Goal: Information Seeking & Learning: Learn about a topic

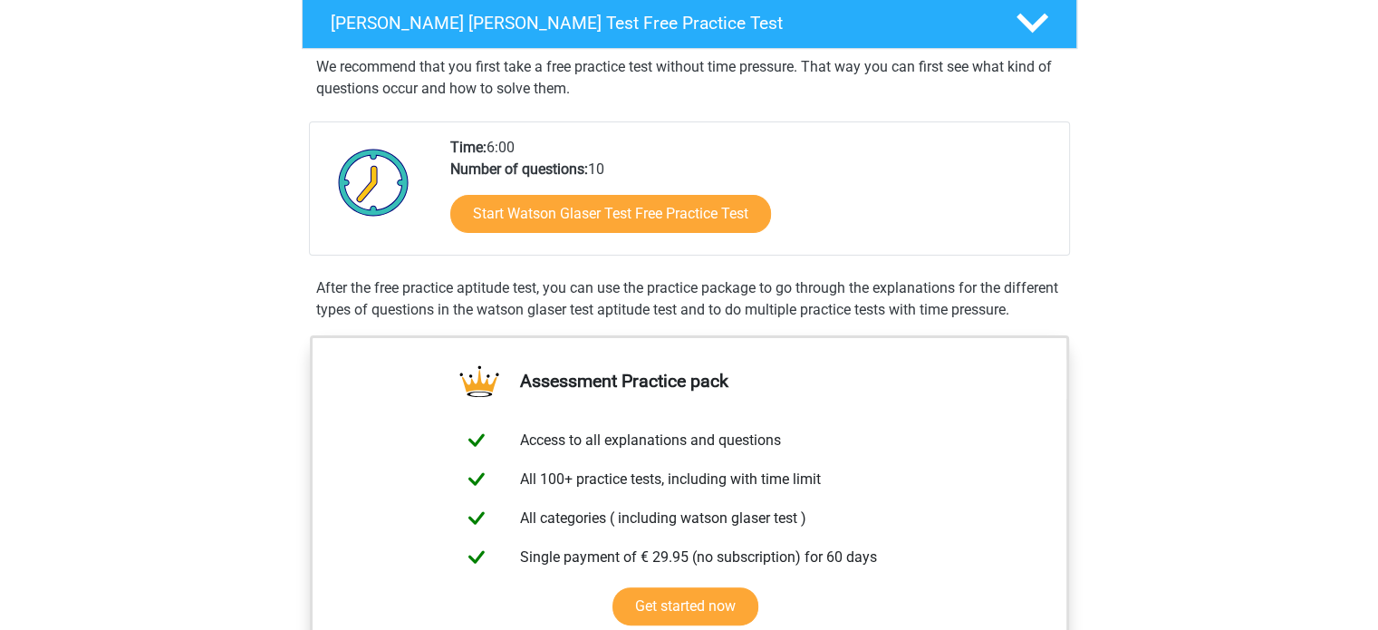
scroll to position [301, 0]
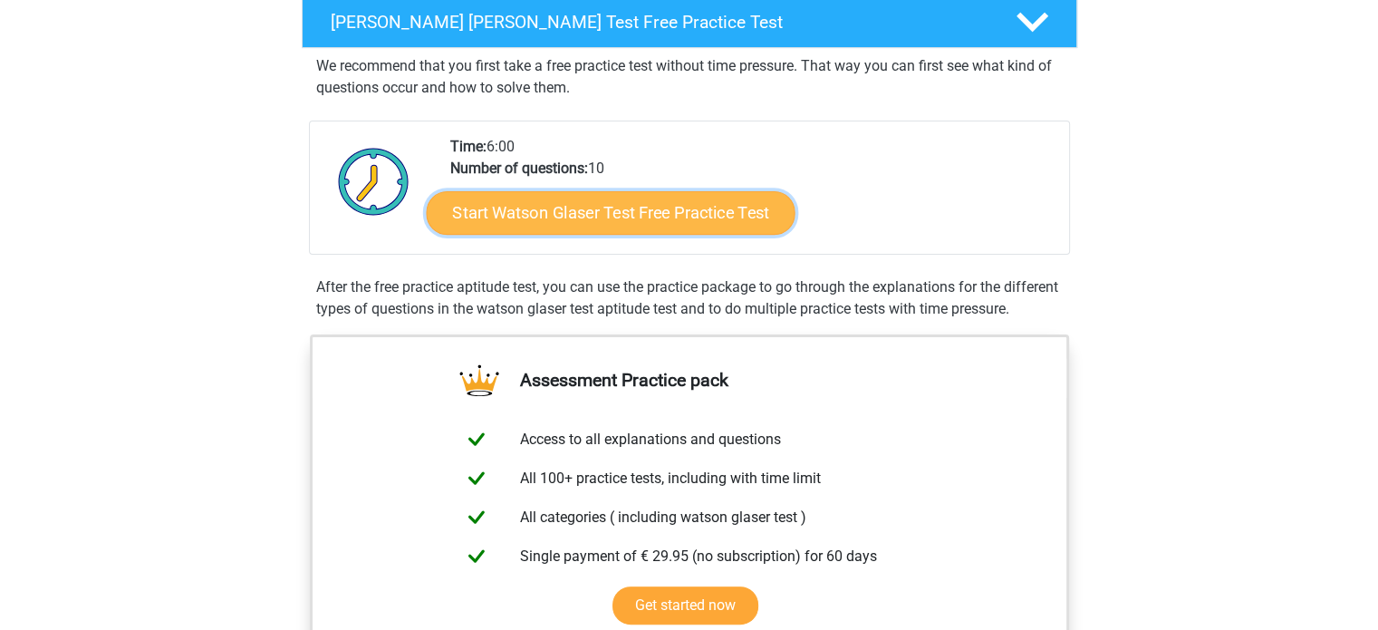
click at [597, 211] on link "Start Watson Glaser Test Free Practice Test" at bounding box center [610, 212] width 369 height 43
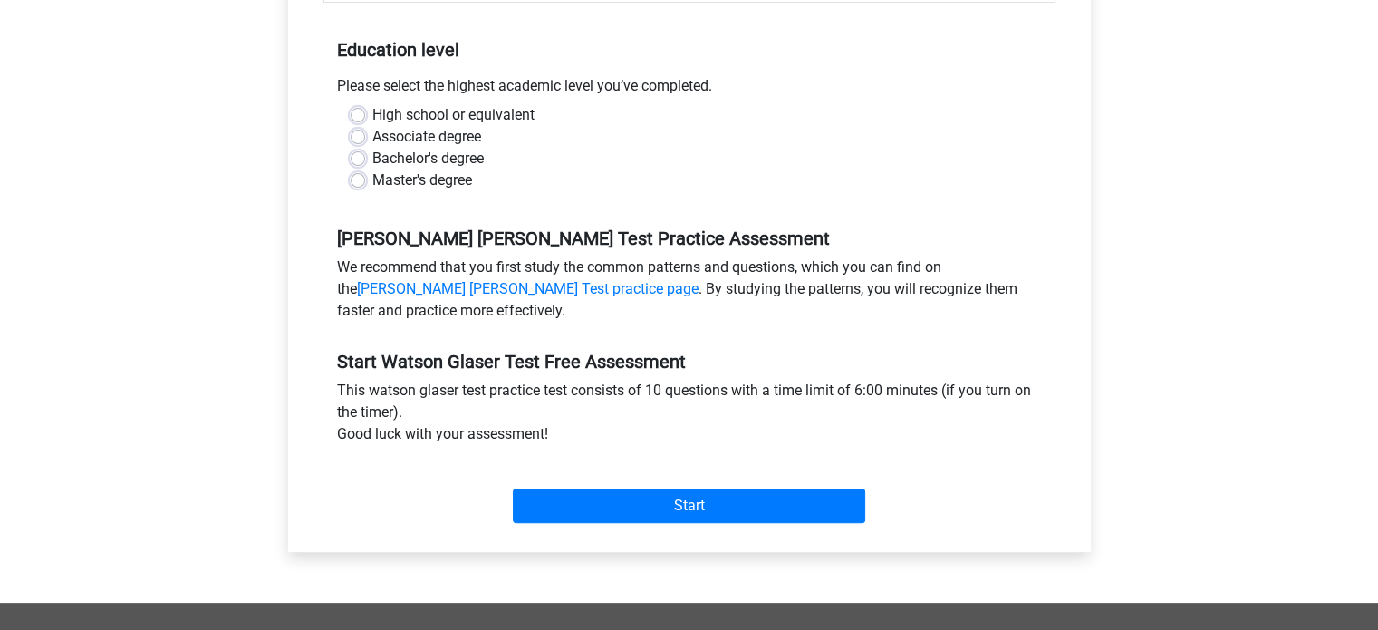
scroll to position [350, 0]
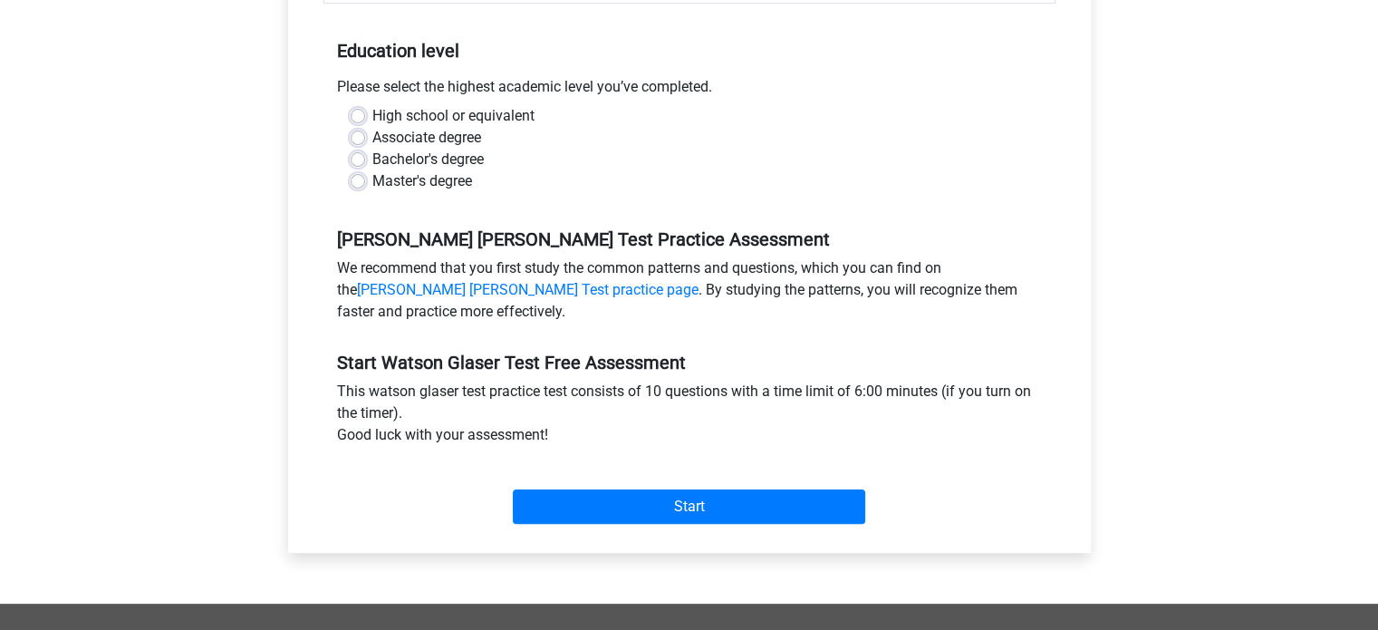
click at [430, 154] on label "Bachelor's degree" at bounding box center [427, 160] width 111 height 22
click at [365, 154] on input "Bachelor's degree" at bounding box center [358, 158] width 14 height 18
radio input "true"
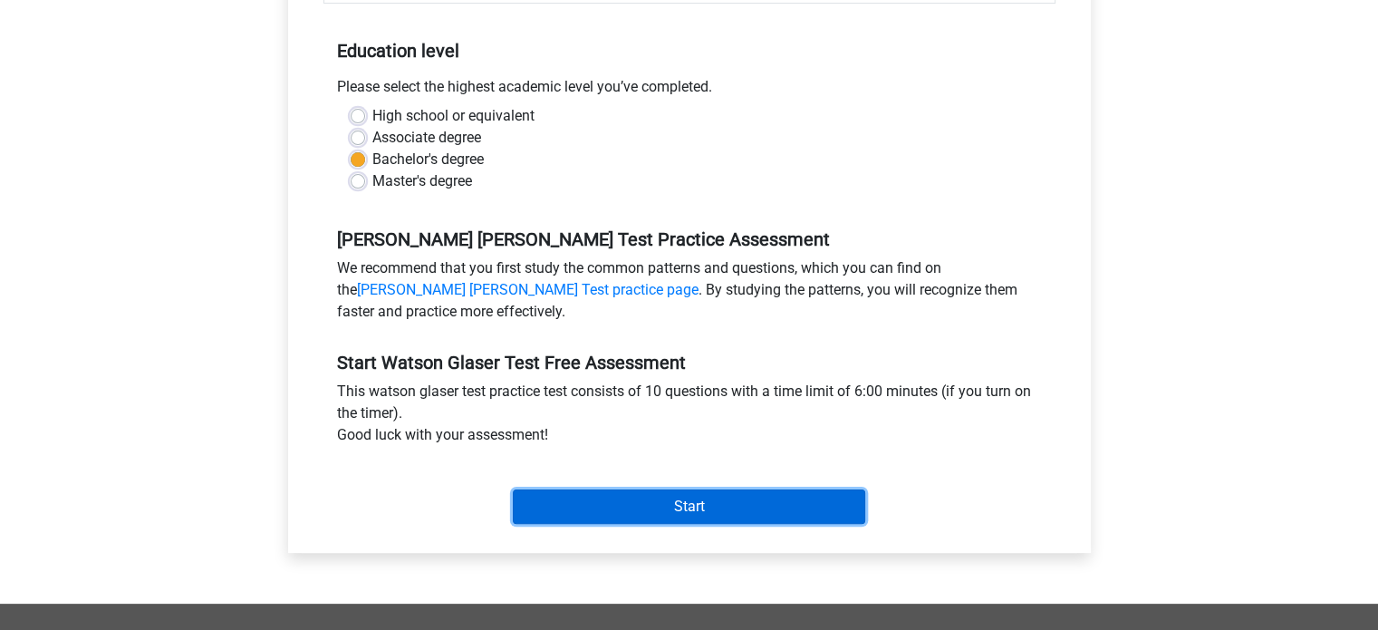
click at [652, 513] on input "Start" at bounding box center [689, 506] width 352 height 34
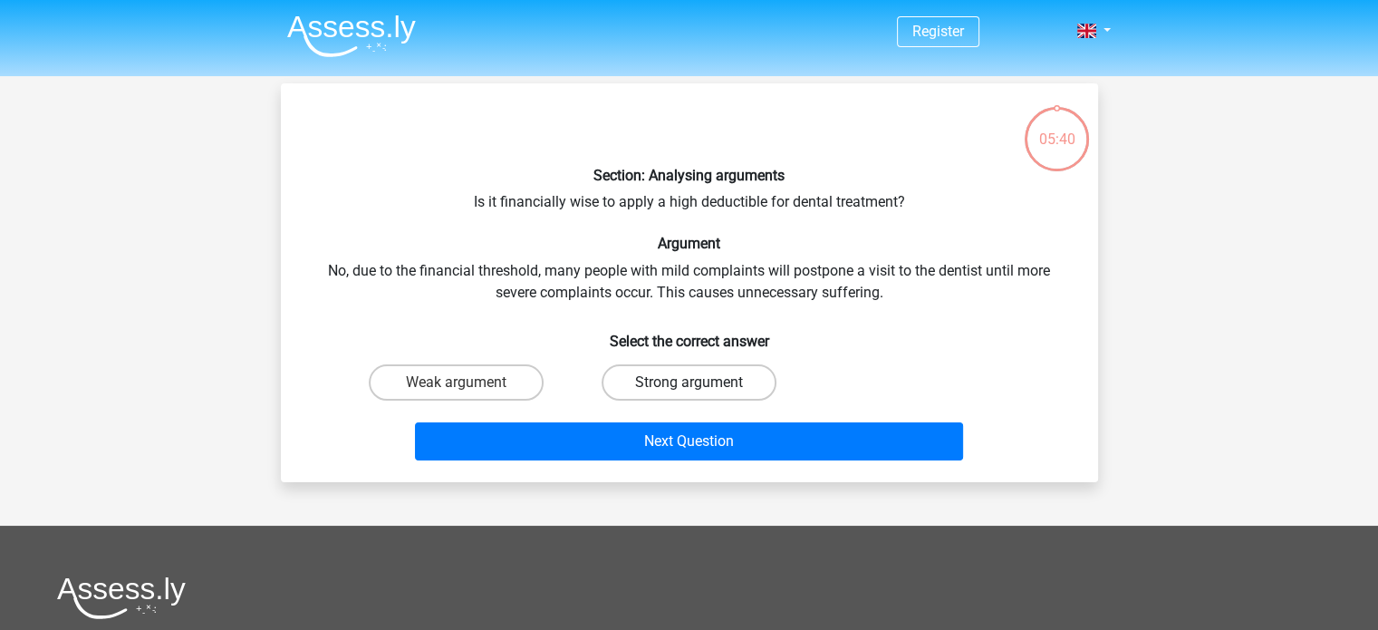
click at [690, 367] on label "Strong argument" at bounding box center [688, 382] width 175 height 36
click at [690, 382] on input "Strong argument" at bounding box center [694, 388] width 12 height 12
radio input "true"
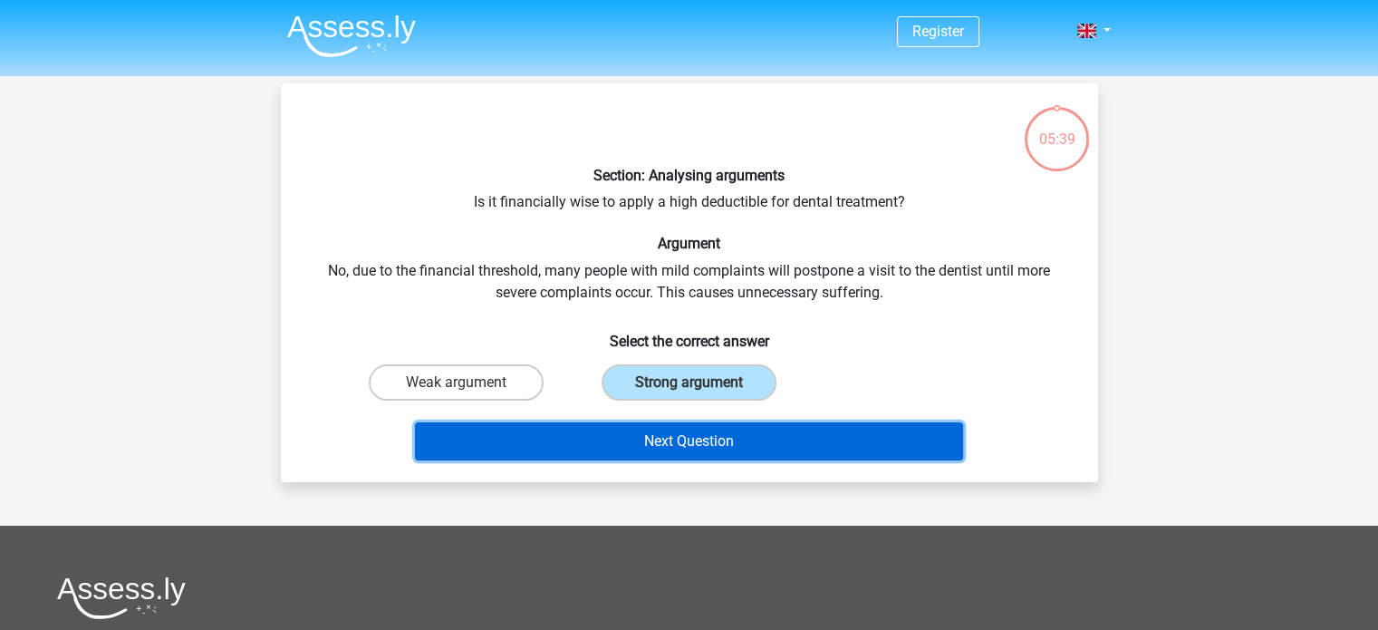
click at [695, 446] on button "Next Question" at bounding box center [689, 441] width 548 height 38
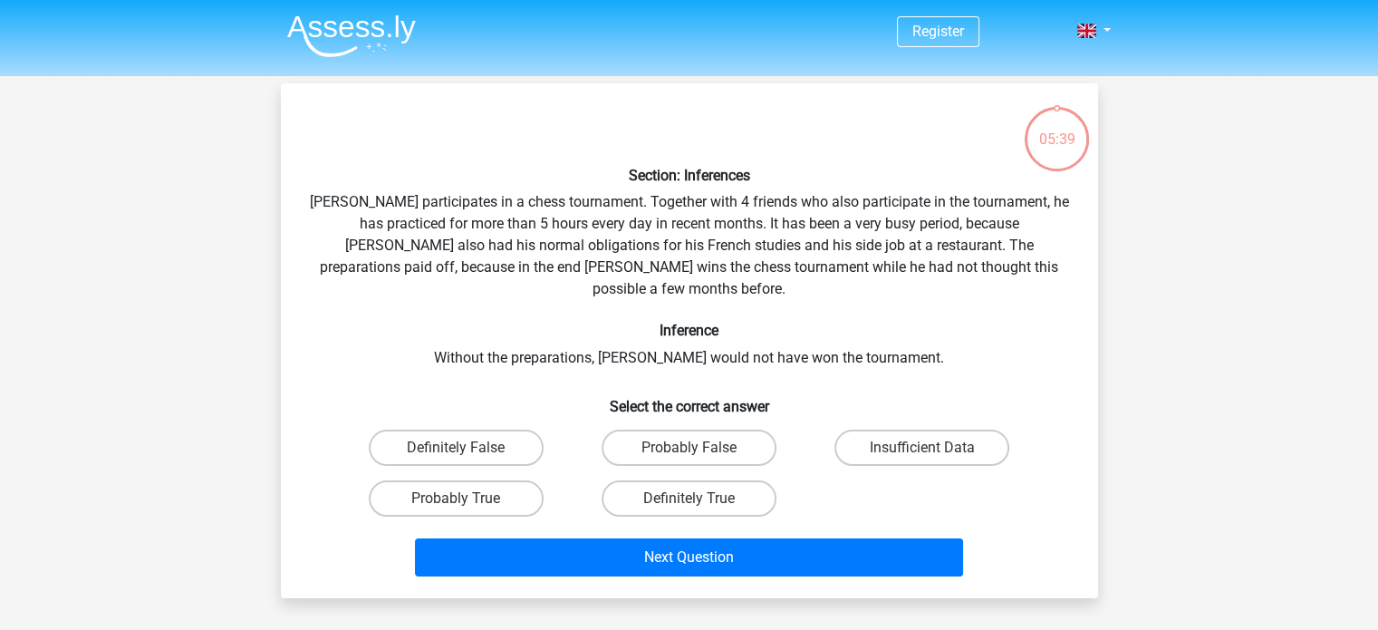
scroll to position [83, 0]
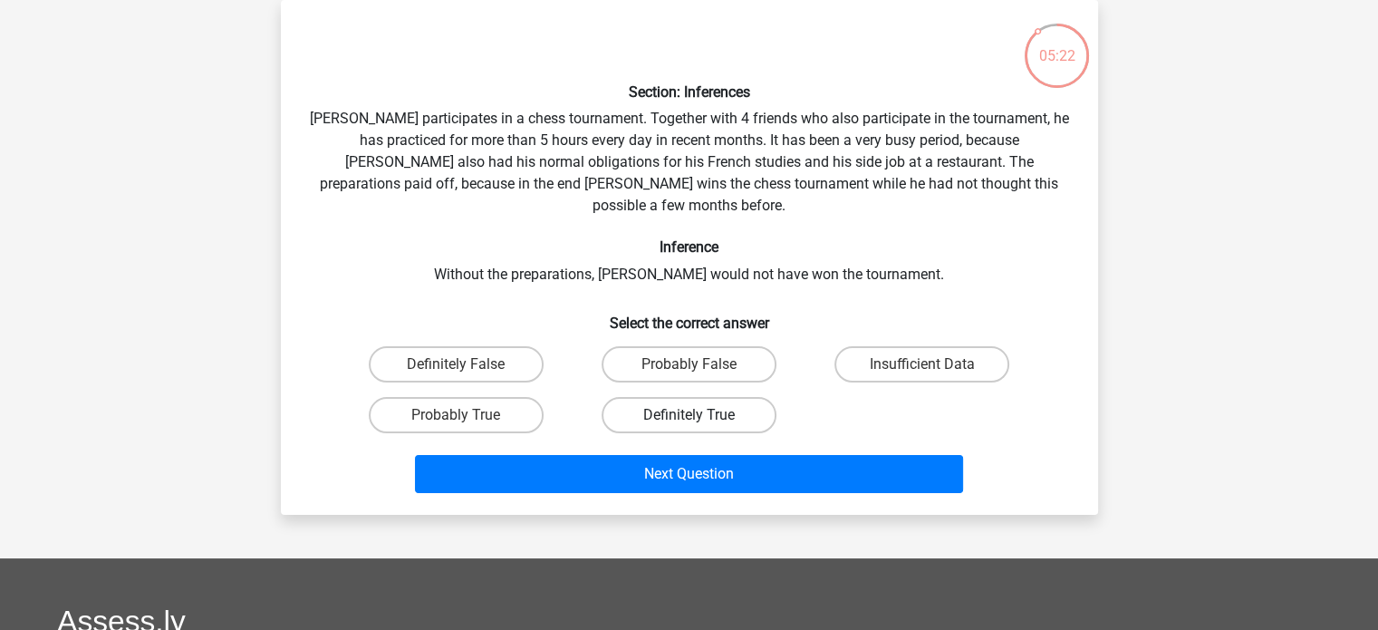
click at [663, 397] on label "Definitely True" at bounding box center [688, 415] width 175 height 36
click at [688, 415] on input "Definitely True" at bounding box center [694, 421] width 12 height 12
radio input "true"
click at [505, 397] on label "Probably True" at bounding box center [456, 415] width 175 height 36
click at [467, 415] on input "Probably True" at bounding box center [462, 421] width 12 height 12
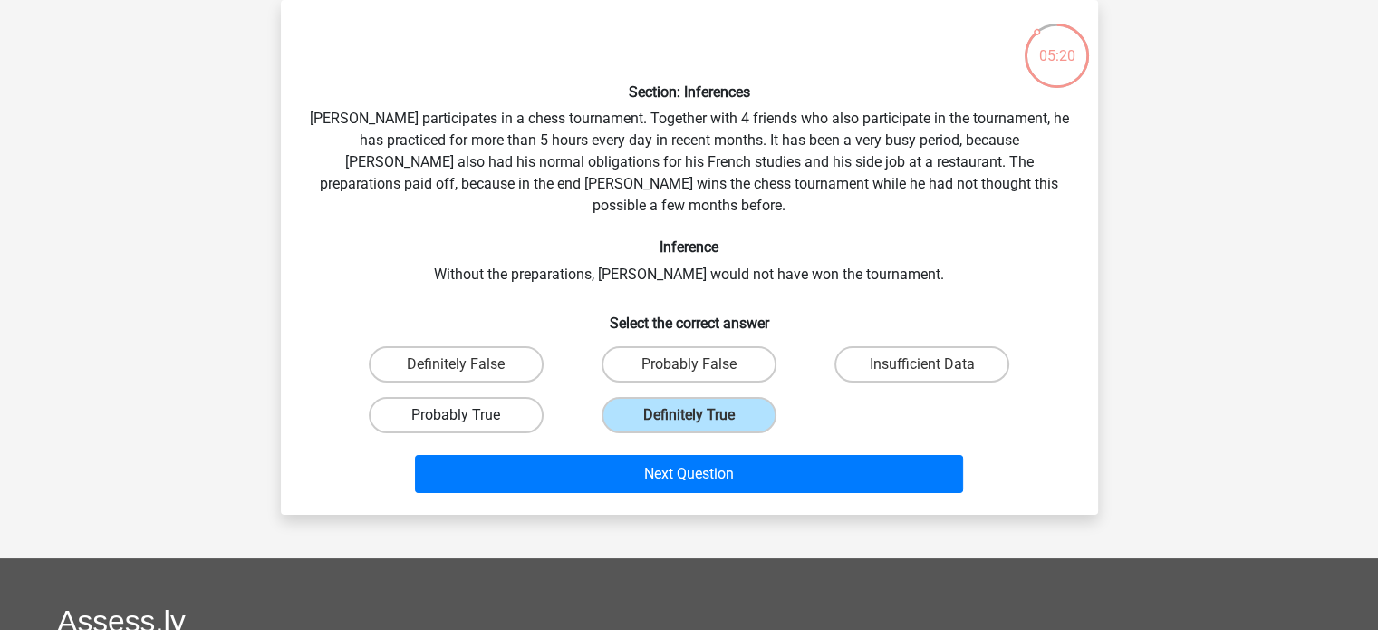
radio input "true"
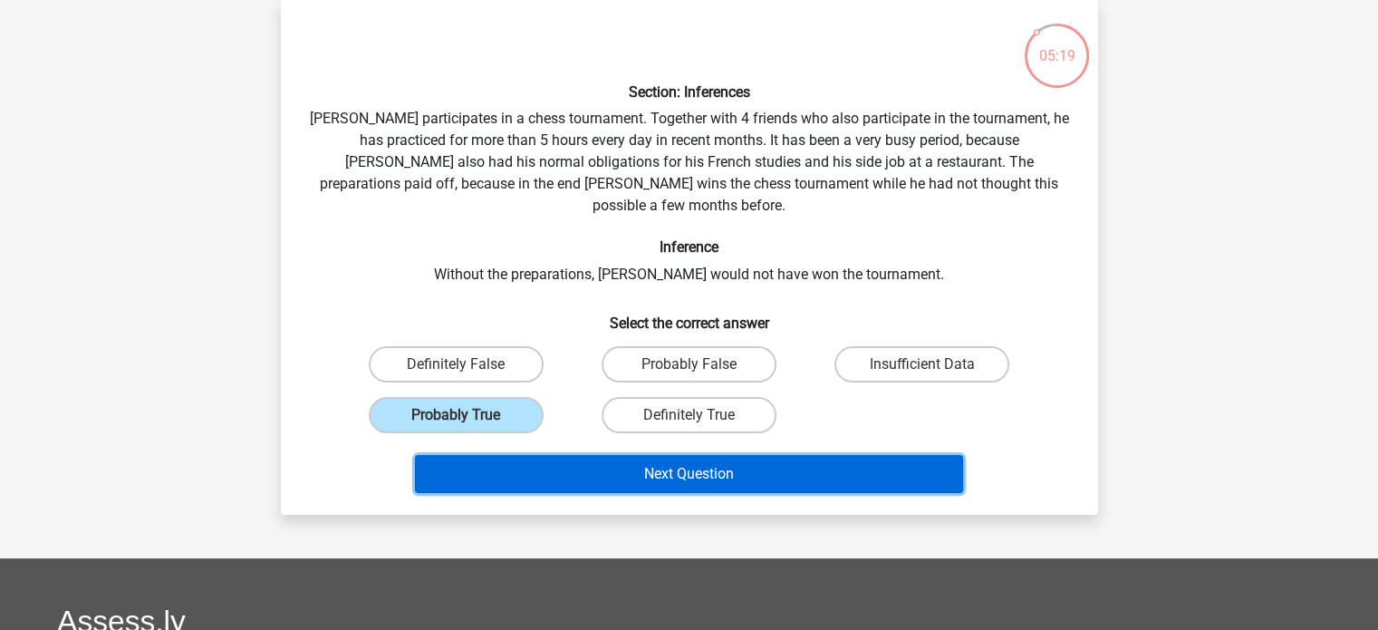
click at [660, 455] on button "Next Question" at bounding box center [689, 474] width 548 height 38
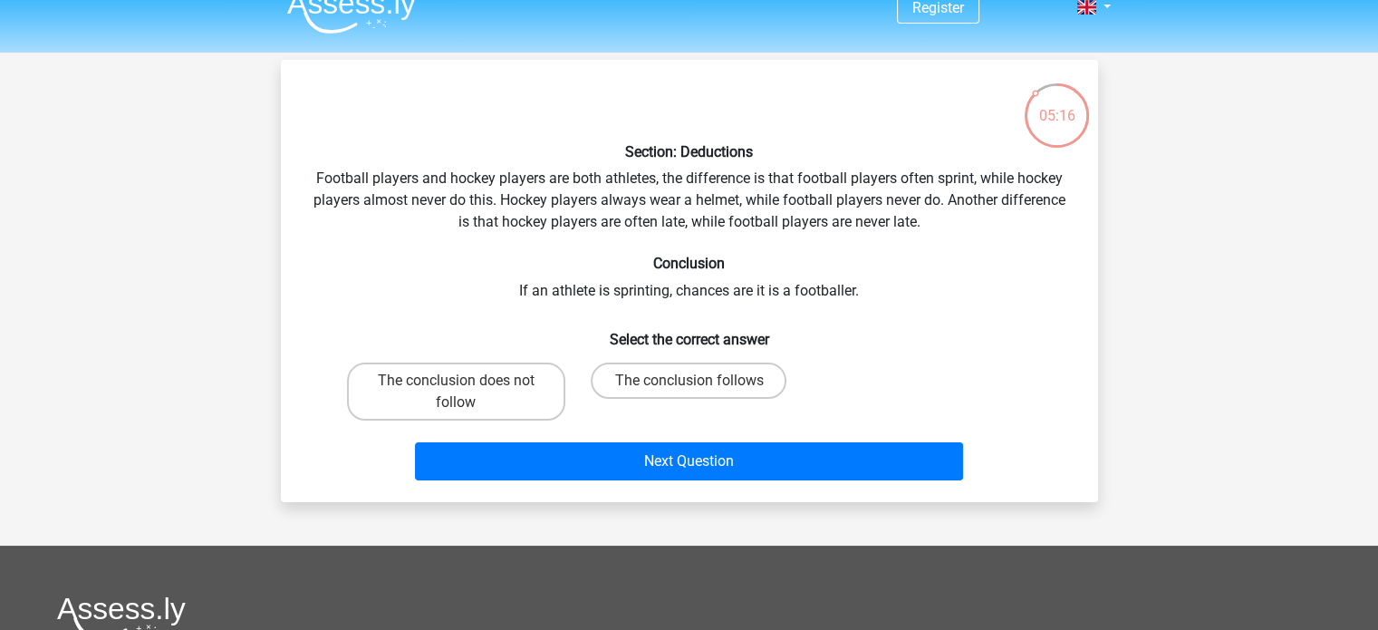
scroll to position [89, 0]
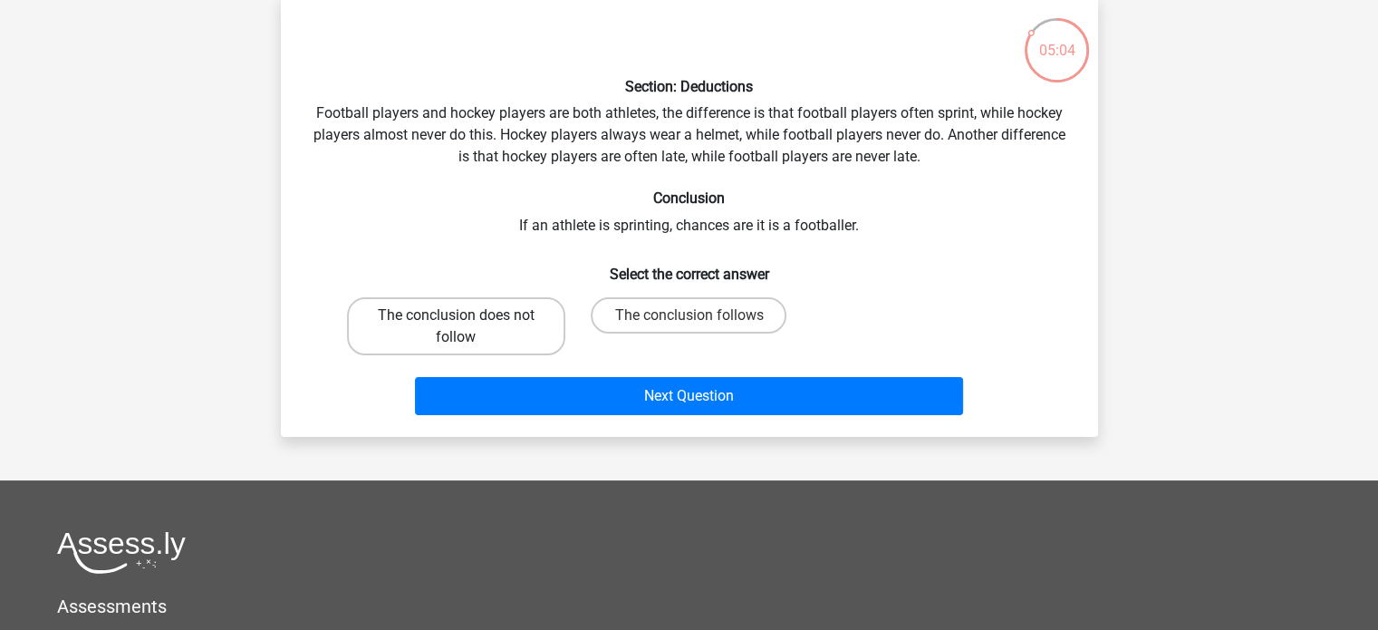
click at [511, 311] on label "The conclusion does not follow" at bounding box center [456, 326] width 218 height 58
click at [467, 315] on input "The conclusion does not follow" at bounding box center [462, 321] width 12 height 12
radio input "true"
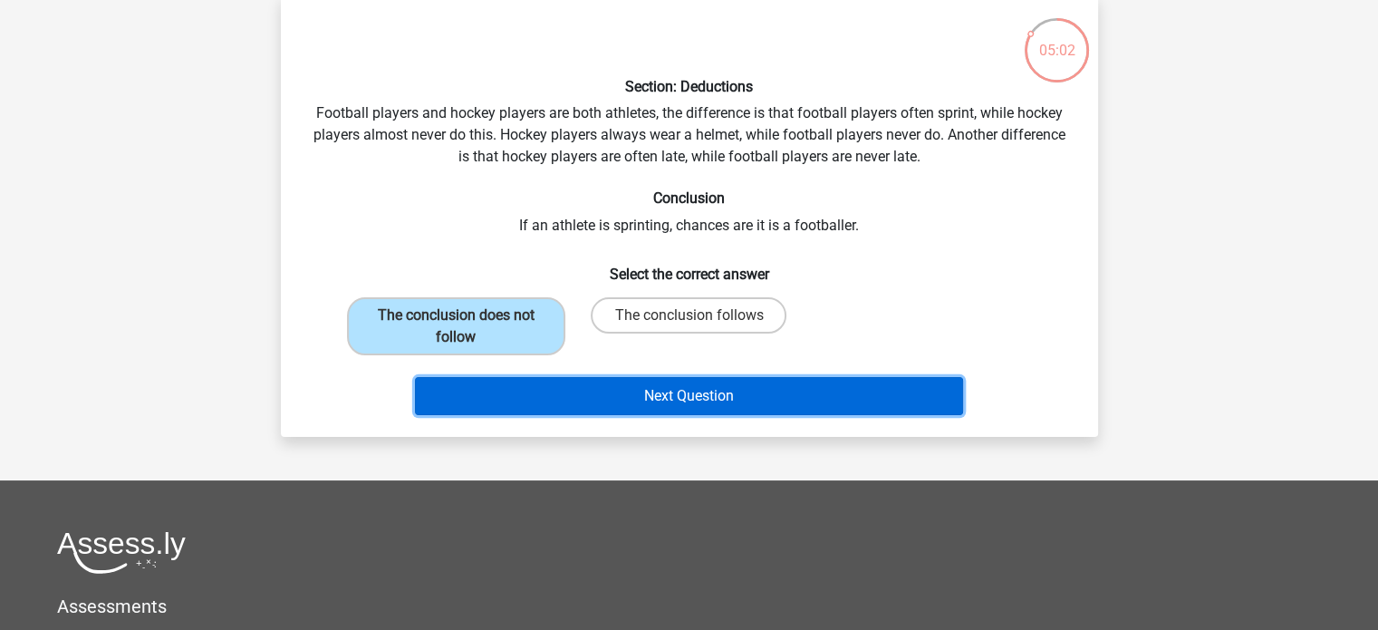
click at [639, 398] on button "Next Question" at bounding box center [689, 396] width 548 height 38
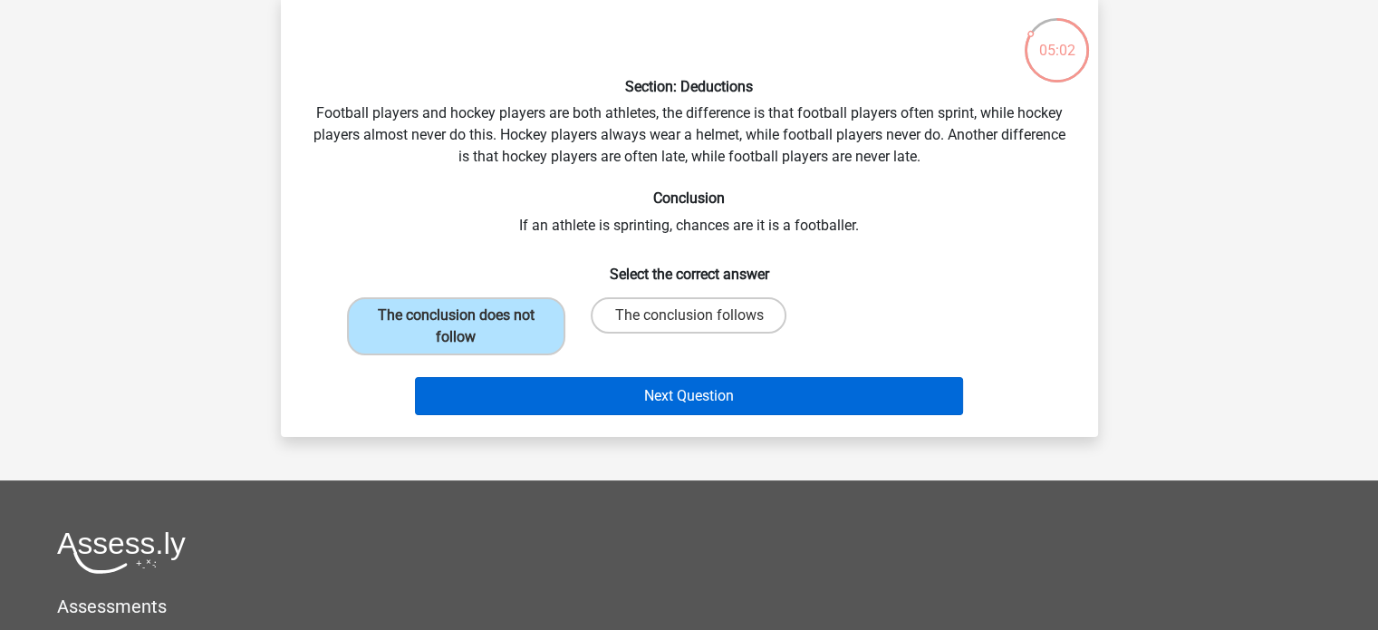
scroll to position [83, 0]
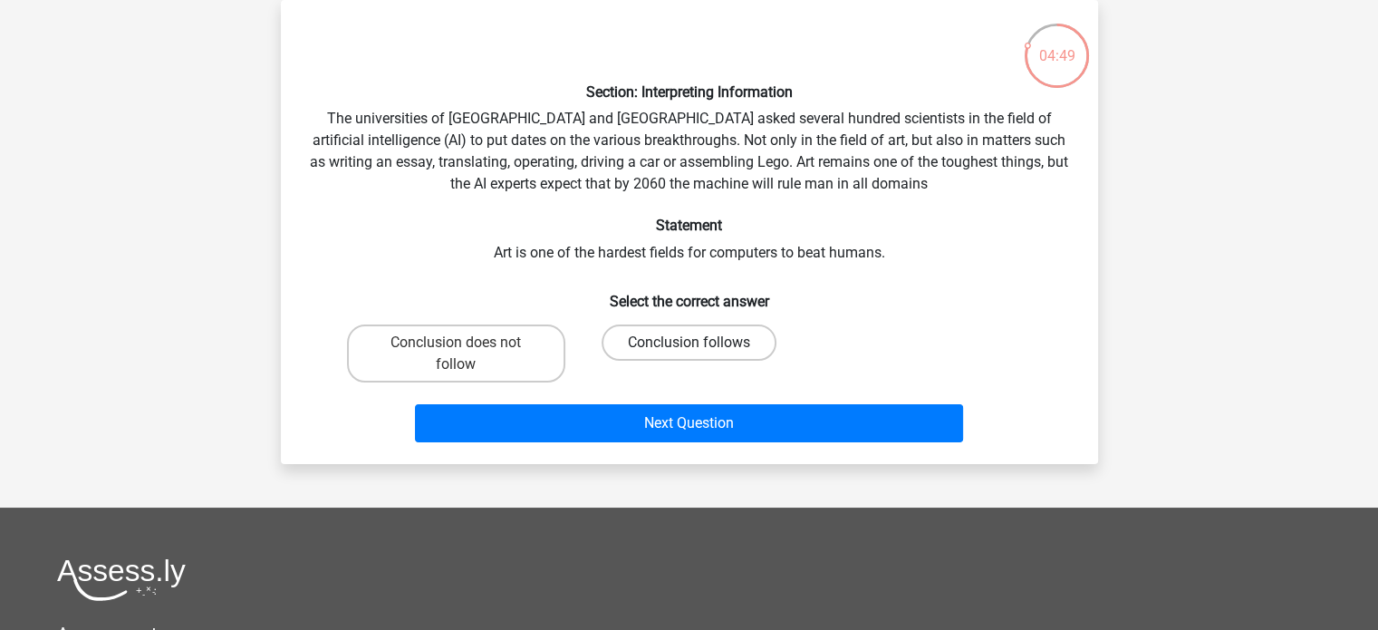
click at [654, 333] on label "Conclusion follows" at bounding box center [688, 342] width 175 height 36
click at [688, 342] on input "Conclusion follows" at bounding box center [694, 348] width 12 height 12
radio input "true"
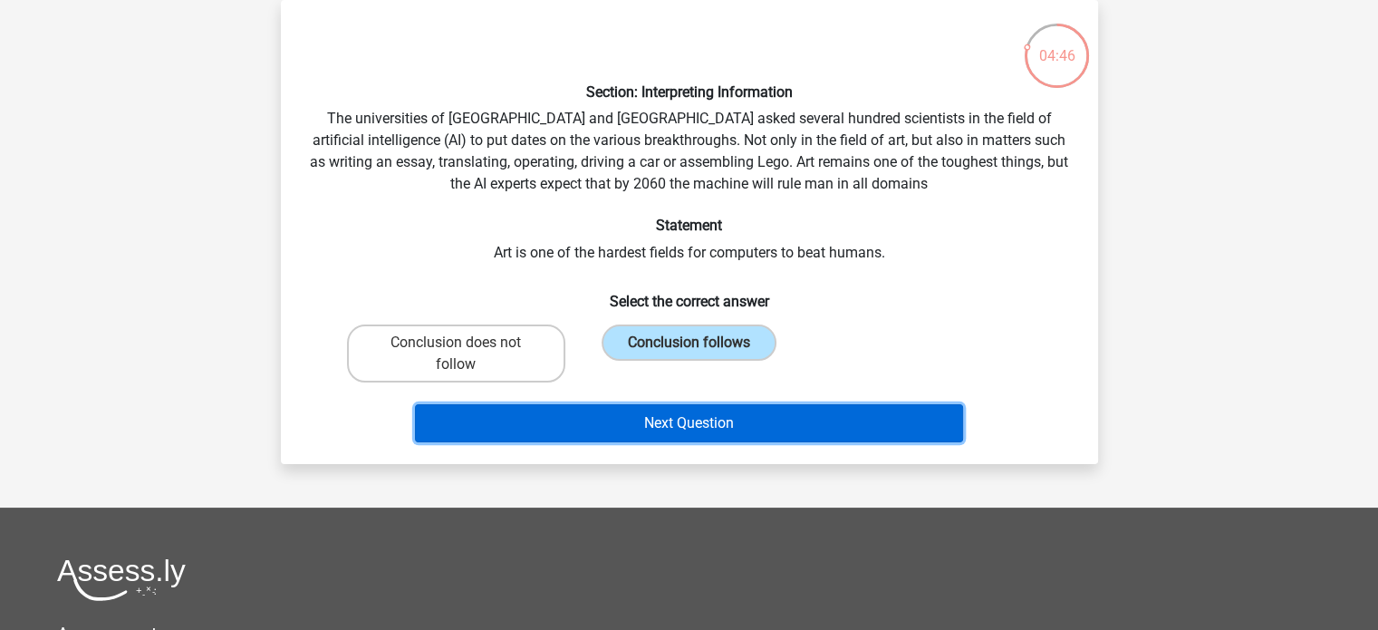
click at [672, 432] on button "Next Question" at bounding box center [689, 423] width 548 height 38
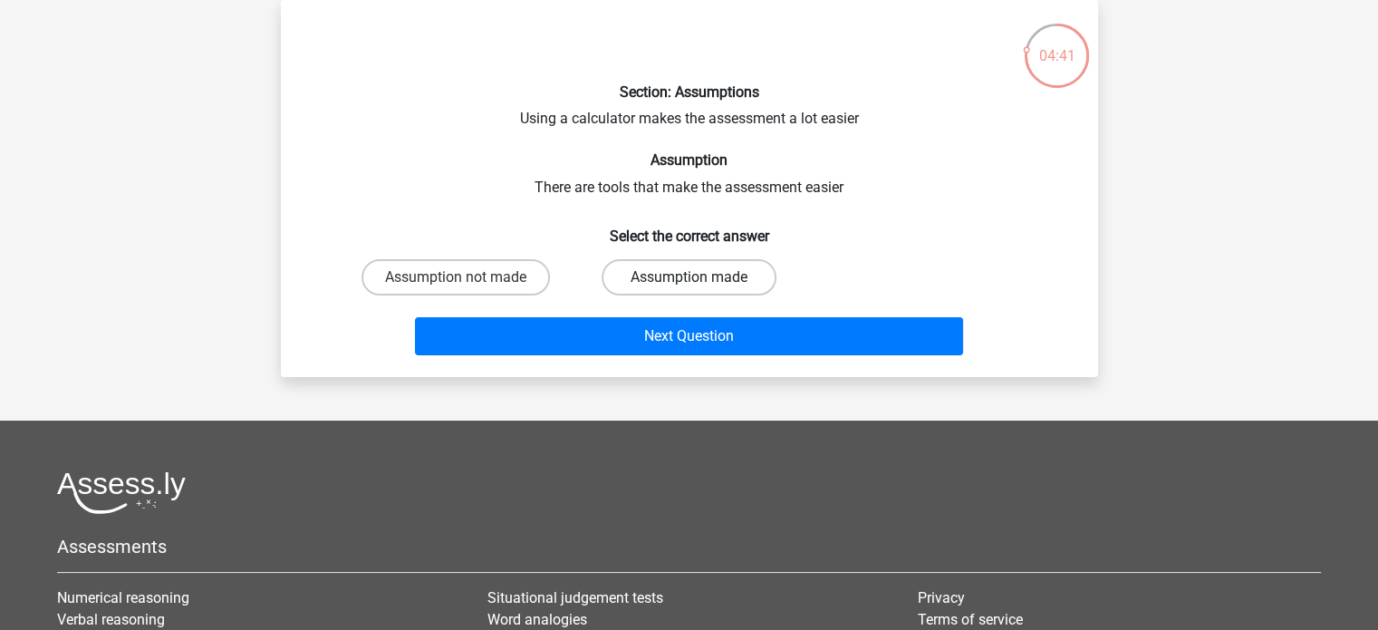
click at [616, 285] on label "Assumption made" at bounding box center [688, 277] width 175 height 36
click at [688, 285] on input "Assumption made" at bounding box center [694, 283] width 12 height 12
radio input "true"
click at [497, 256] on div "Assumption not made" at bounding box center [456, 277] width 233 height 51
click at [502, 270] on label "Assumption not made" at bounding box center [455, 277] width 188 height 36
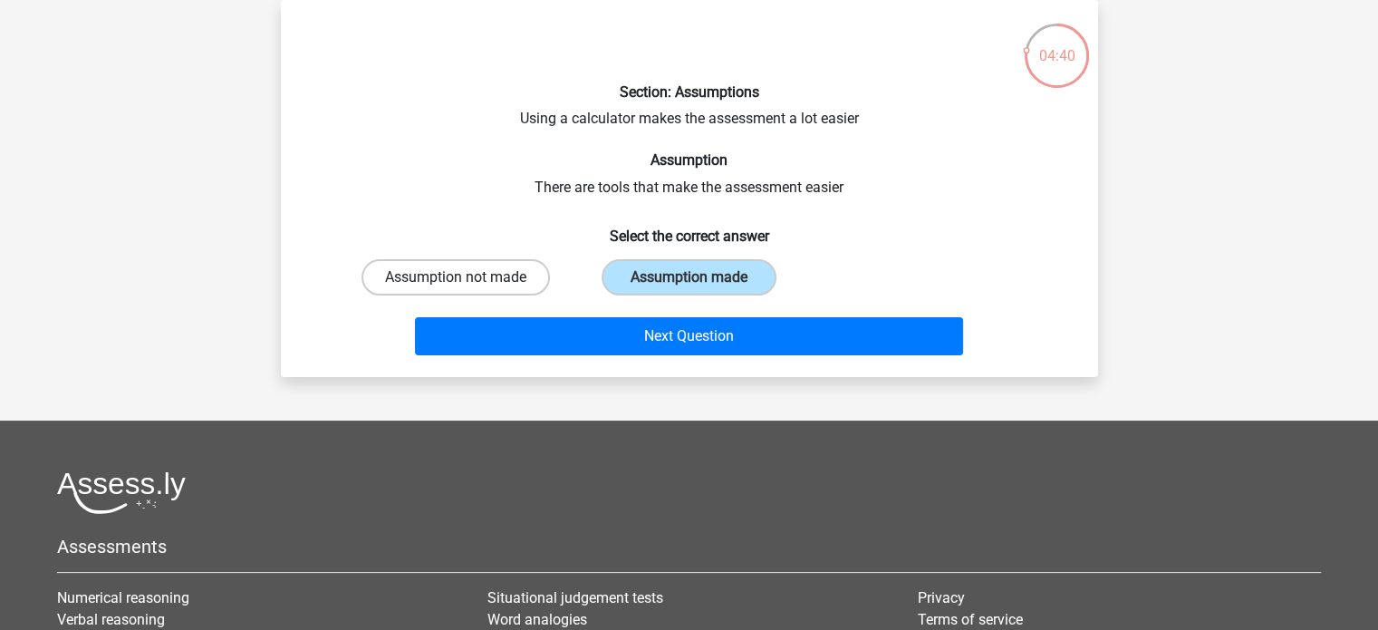
click at [467, 277] on input "Assumption not made" at bounding box center [462, 283] width 12 height 12
radio input "true"
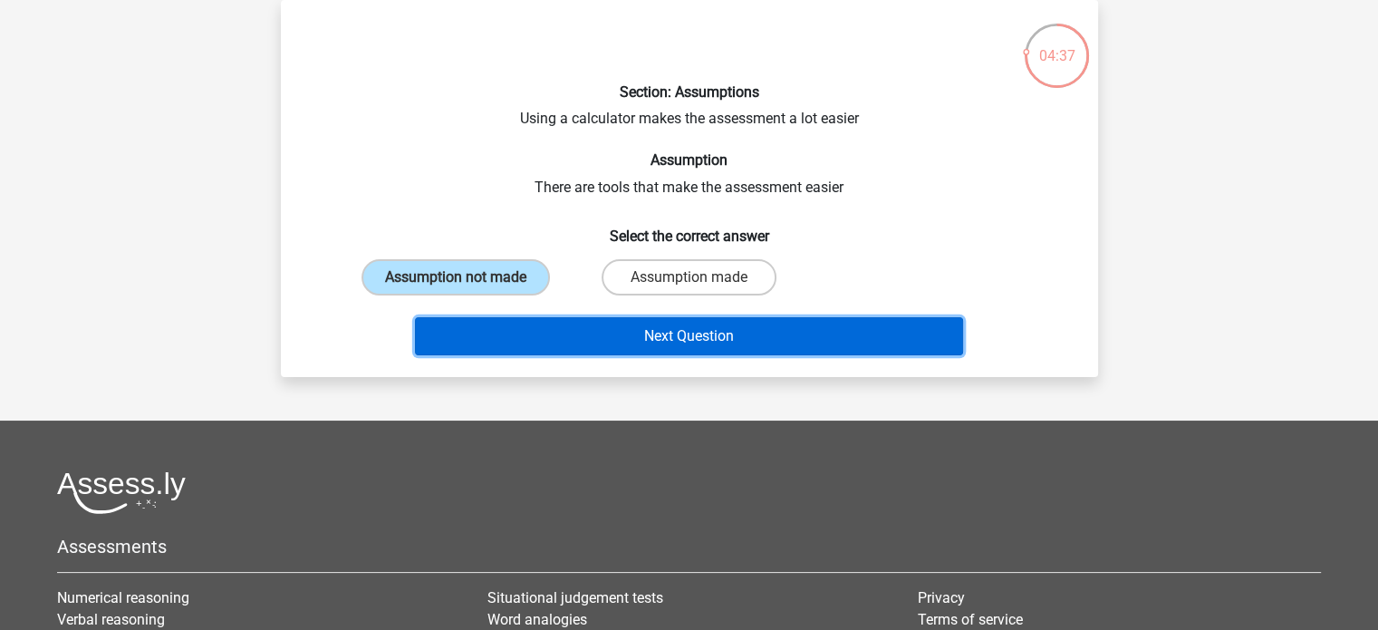
click at [668, 341] on button "Next Question" at bounding box center [689, 336] width 548 height 38
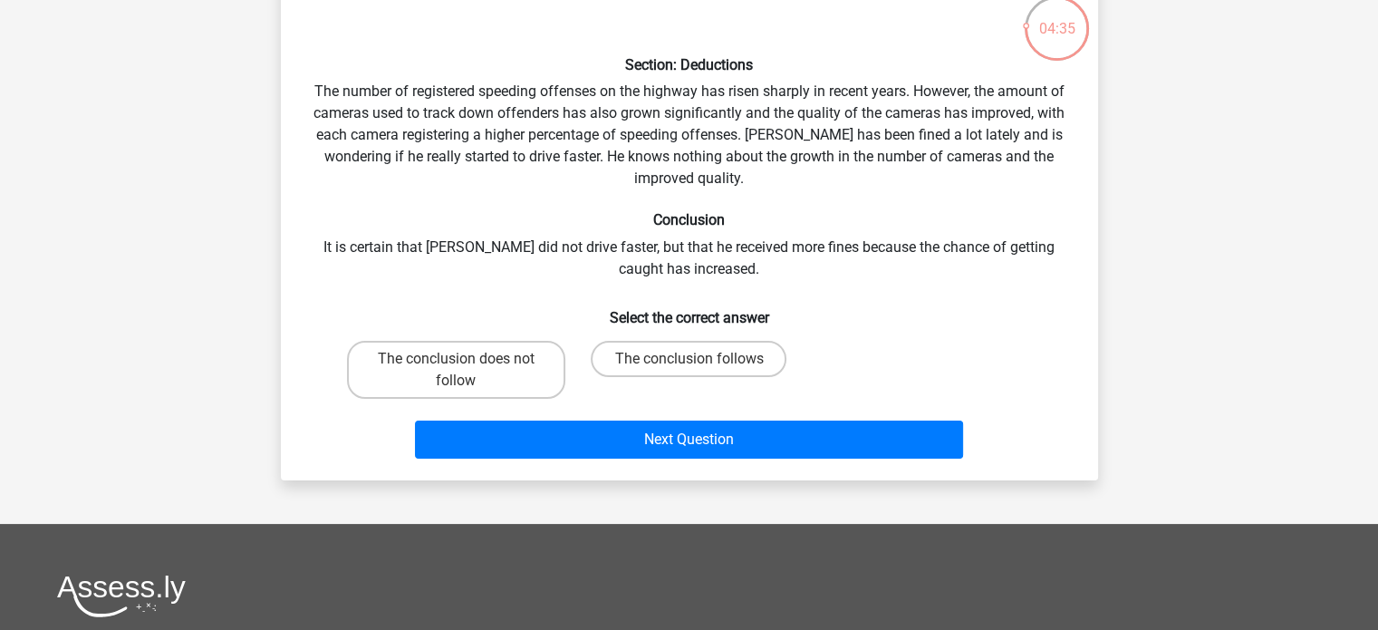
scroll to position [109, 0]
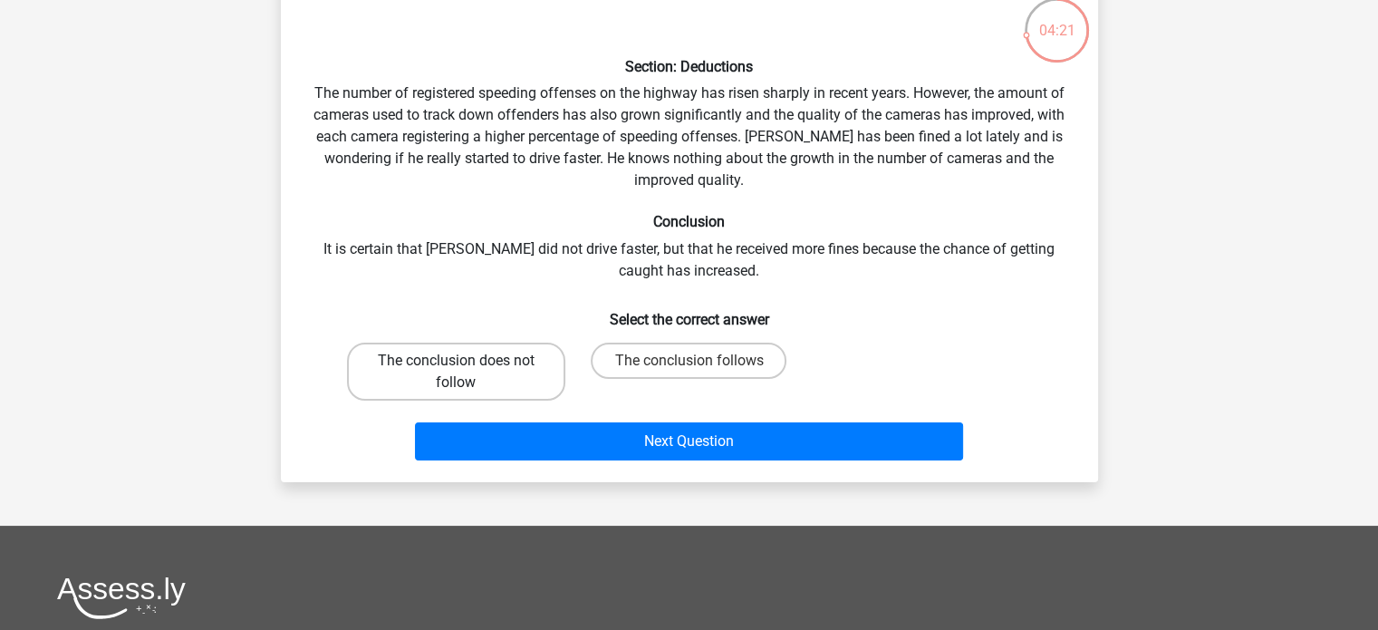
click at [531, 351] on label "The conclusion does not follow" at bounding box center [456, 371] width 218 height 58
click at [467, 361] on input "The conclusion does not follow" at bounding box center [462, 367] width 12 height 12
radio input "true"
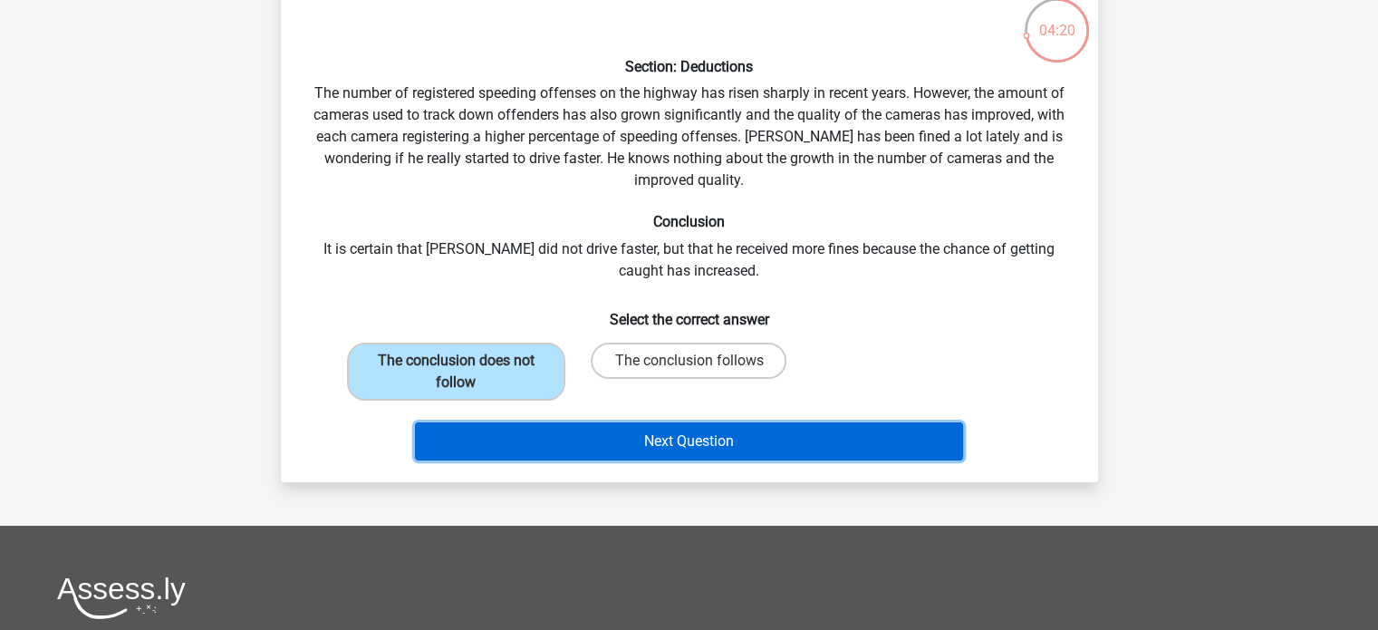
click at [598, 441] on button "Next Question" at bounding box center [689, 441] width 548 height 38
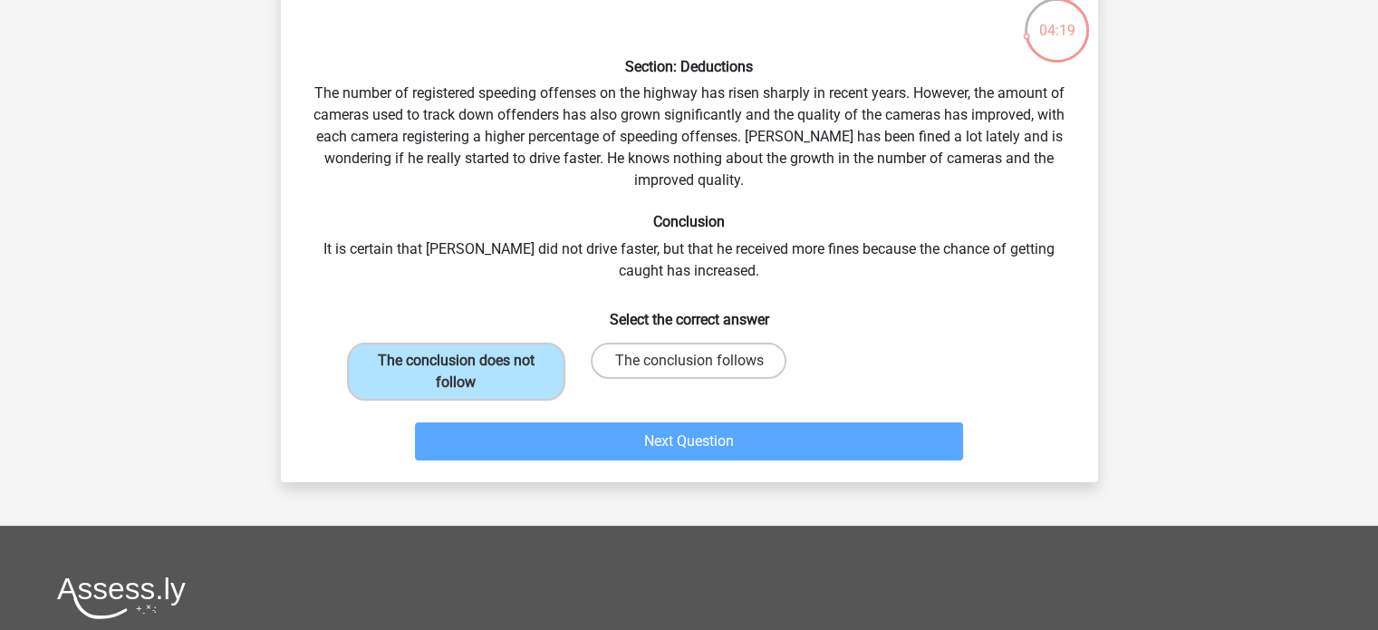
scroll to position [83, 0]
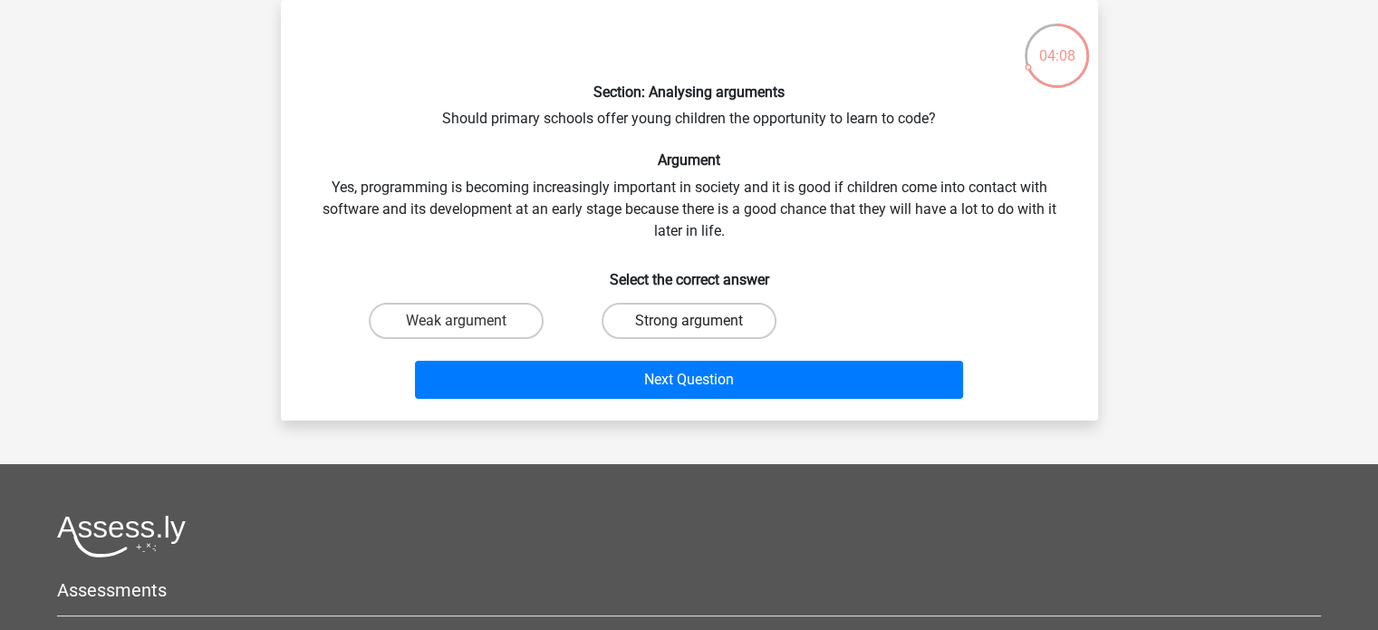
click at [630, 319] on label "Strong argument" at bounding box center [688, 321] width 175 height 36
click at [688, 321] on input "Strong argument" at bounding box center [694, 327] width 12 height 12
radio input "true"
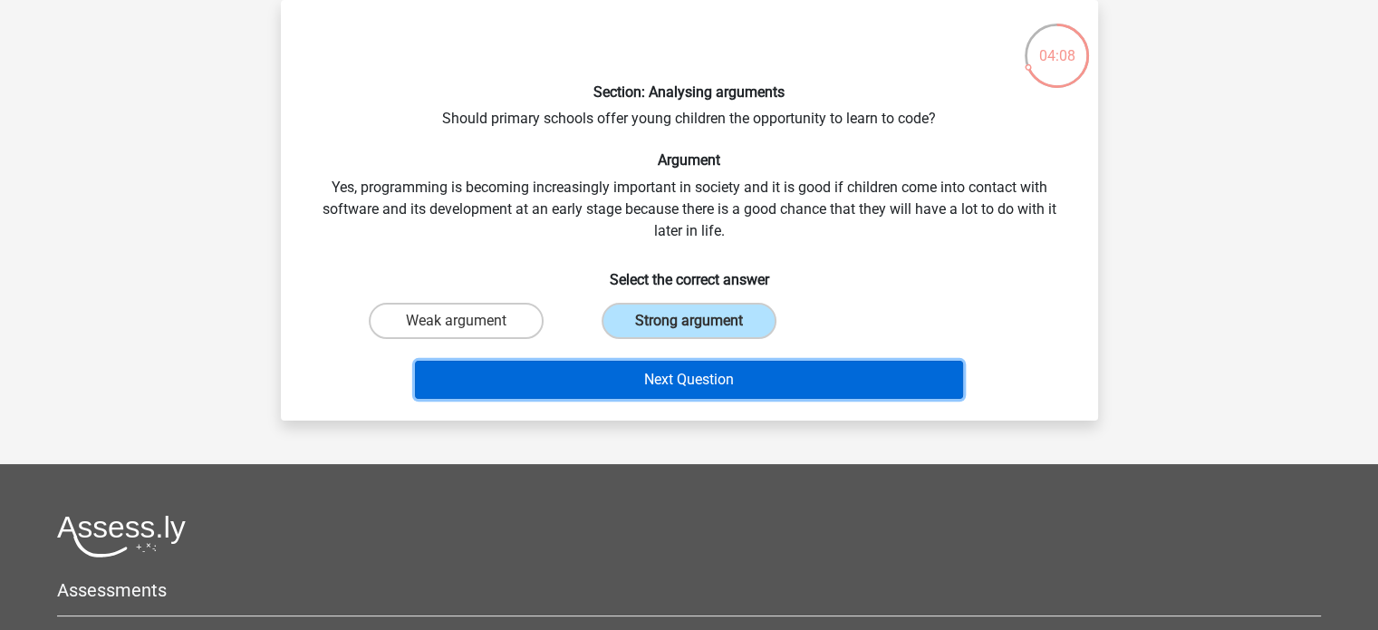
click at [654, 370] on button "Next Question" at bounding box center [689, 380] width 548 height 38
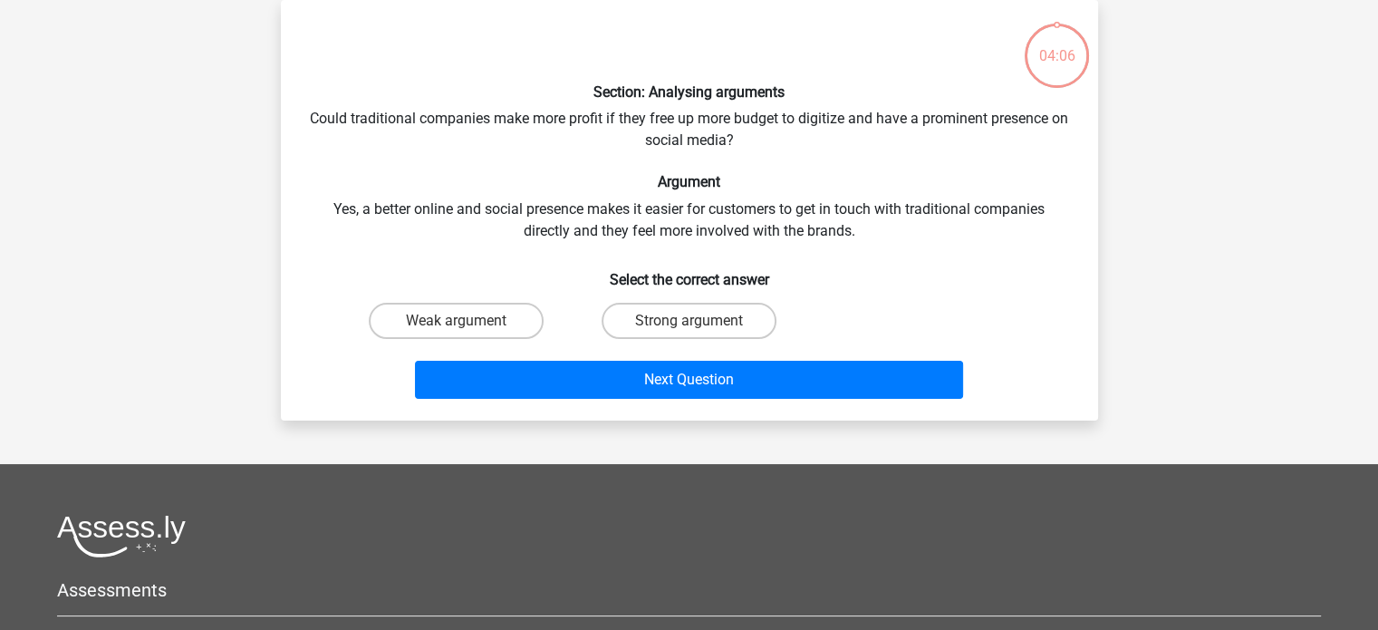
scroll to position [54, 0]
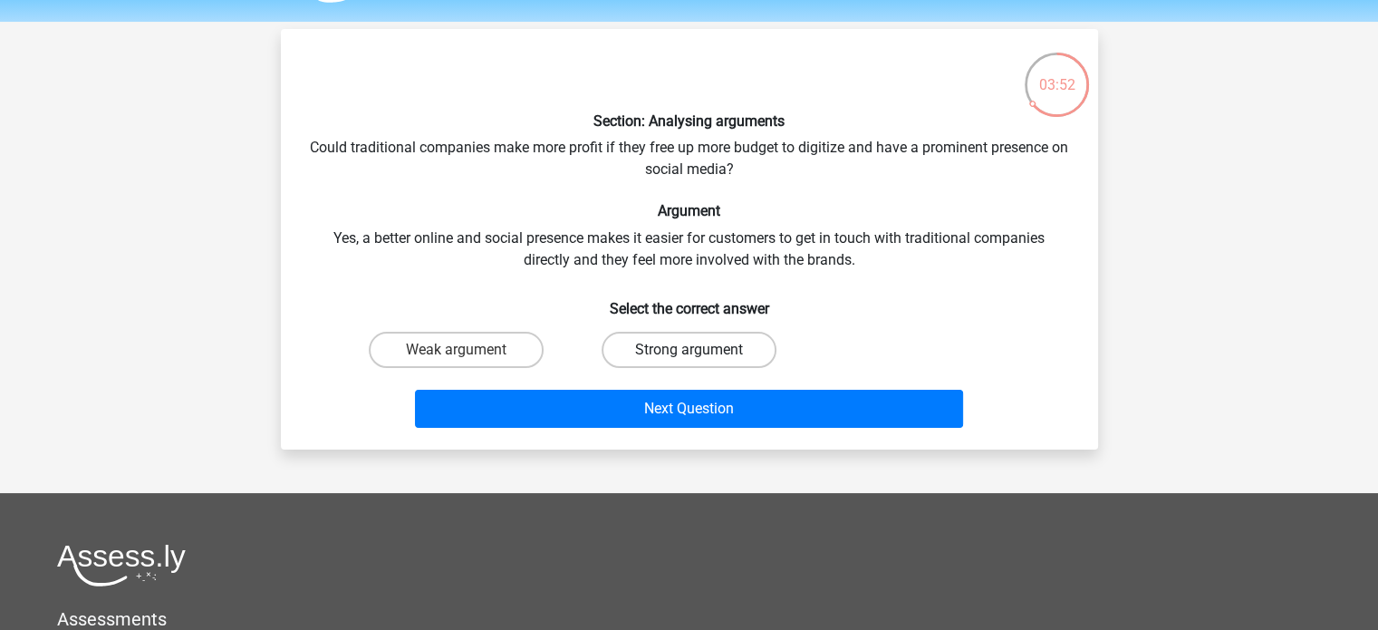
click at [635, 351] on label "Strong argument" at bounding box center [688, 350] width 175 height 36
click at [688, 351] on input "Strong argument" at bounding box center [694, 356] width 12 height 12
radio input "true"
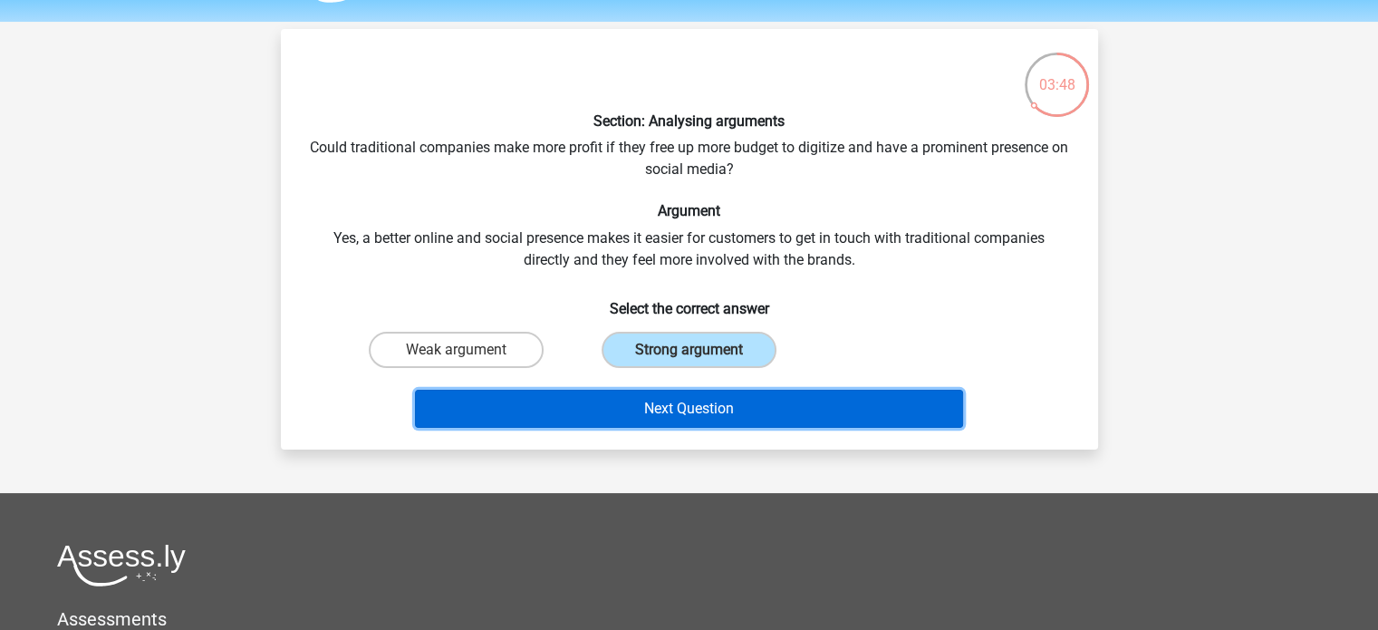
click at [623, 414] on button "Next Question" at bounding box center [689, 408] width 548 height 38
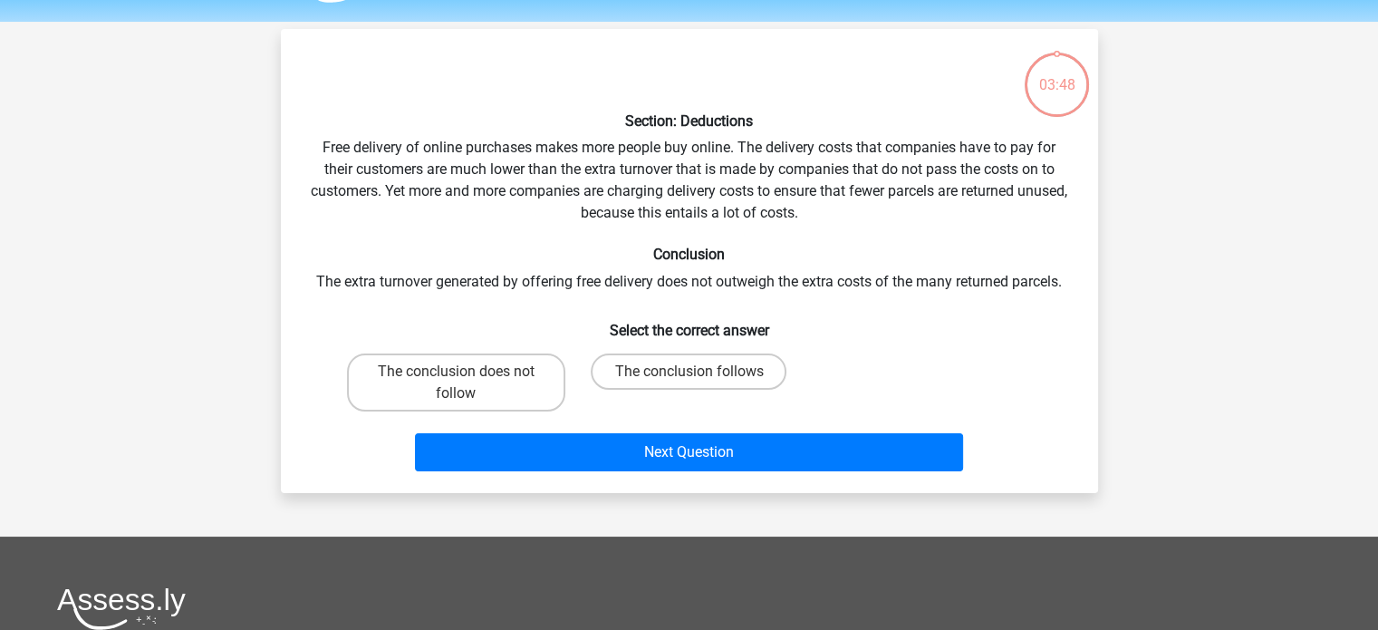
scroll to position [83, 0]
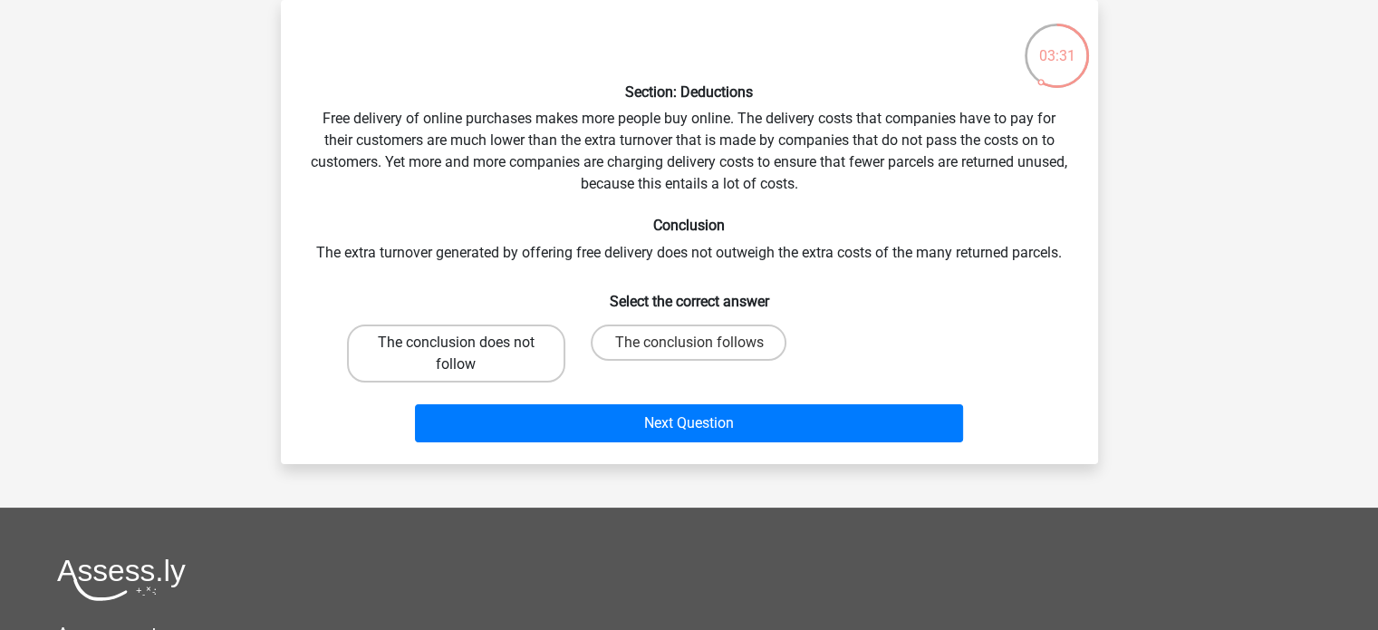
click at [547, 356] on label "The conclusion does not follow" at bounding box center [456, 353] width 218 height 58
click at [467, 354] on input "The conclusion does not follow" at bounding box center [462, 348] width 12 height 12
radio input "true"
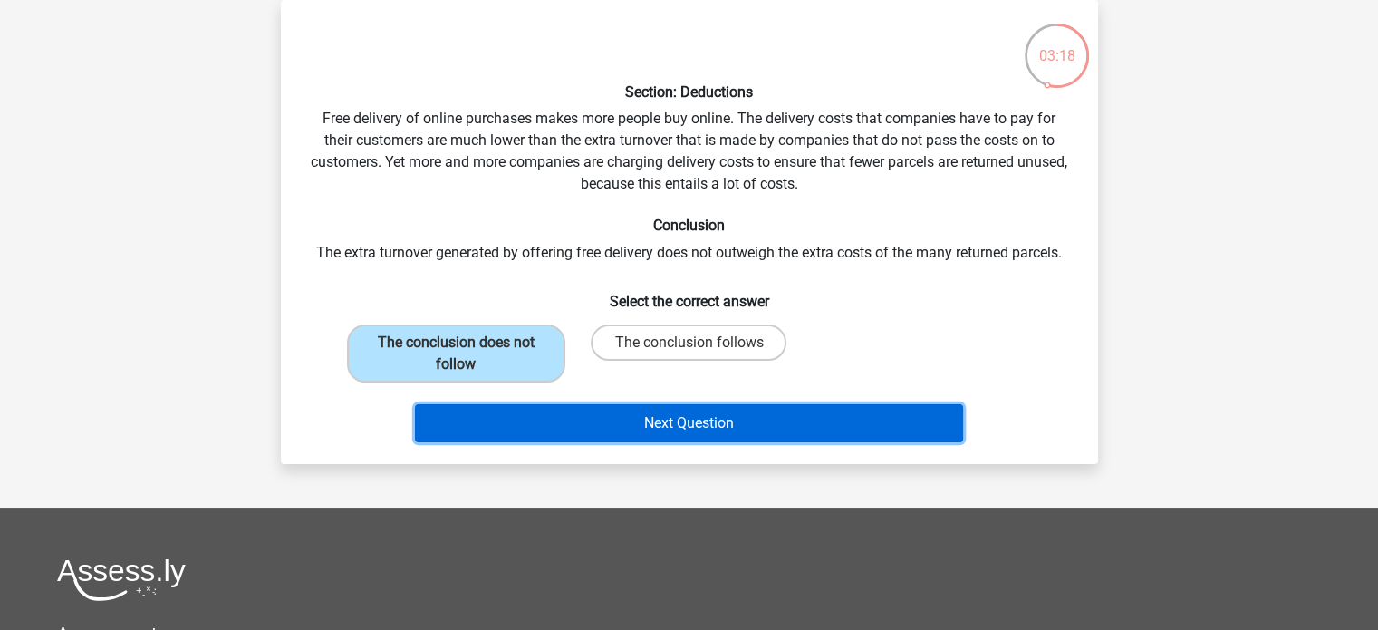
drag, startPoint x: 695, startPoint y: 418, endPoint x: 610, endPoint y: 462, distance: 96.0
click at [610, 462] on div "Section: Deductions Free delivery of online purchases makes more people buy onl…" at bounding box center [689, 232] width 817 height 464
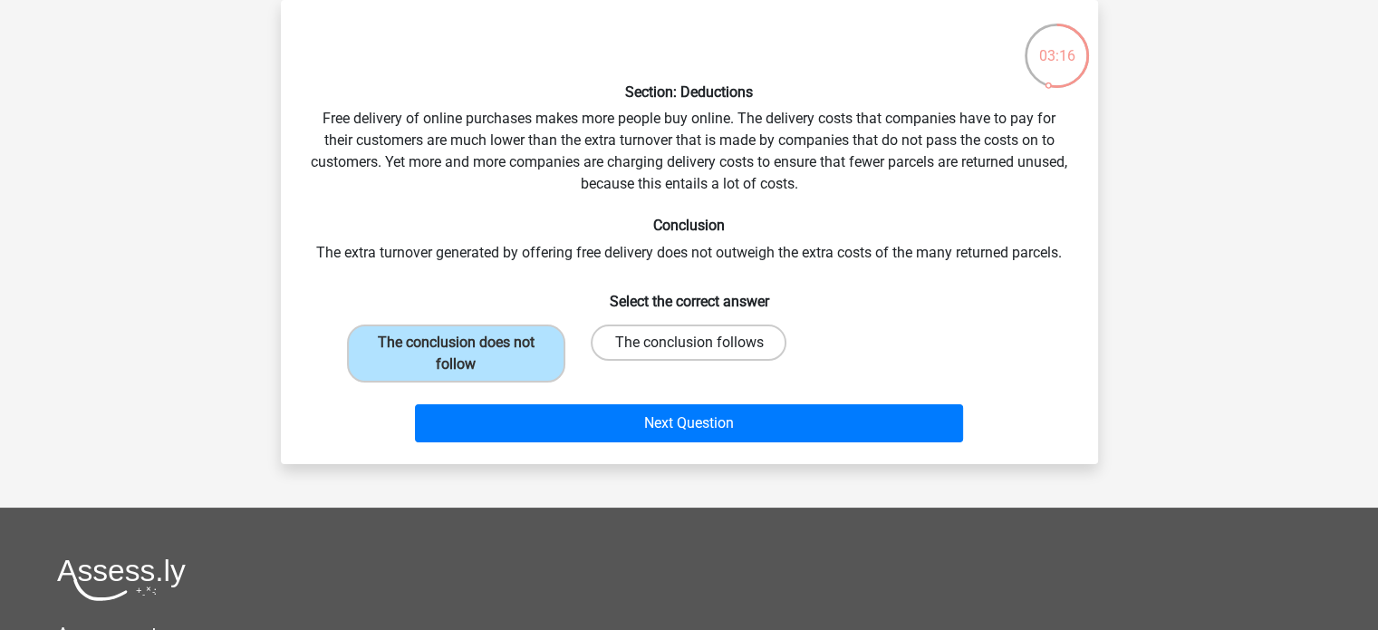
click at [675, 332] on label "The conclusion follows" at bounding box center [689, 342] width 196 height 36
click at [688, 342] on input "The conclusion follows" at bounding box center [694, 348] width 12 height 12
radio input "true"
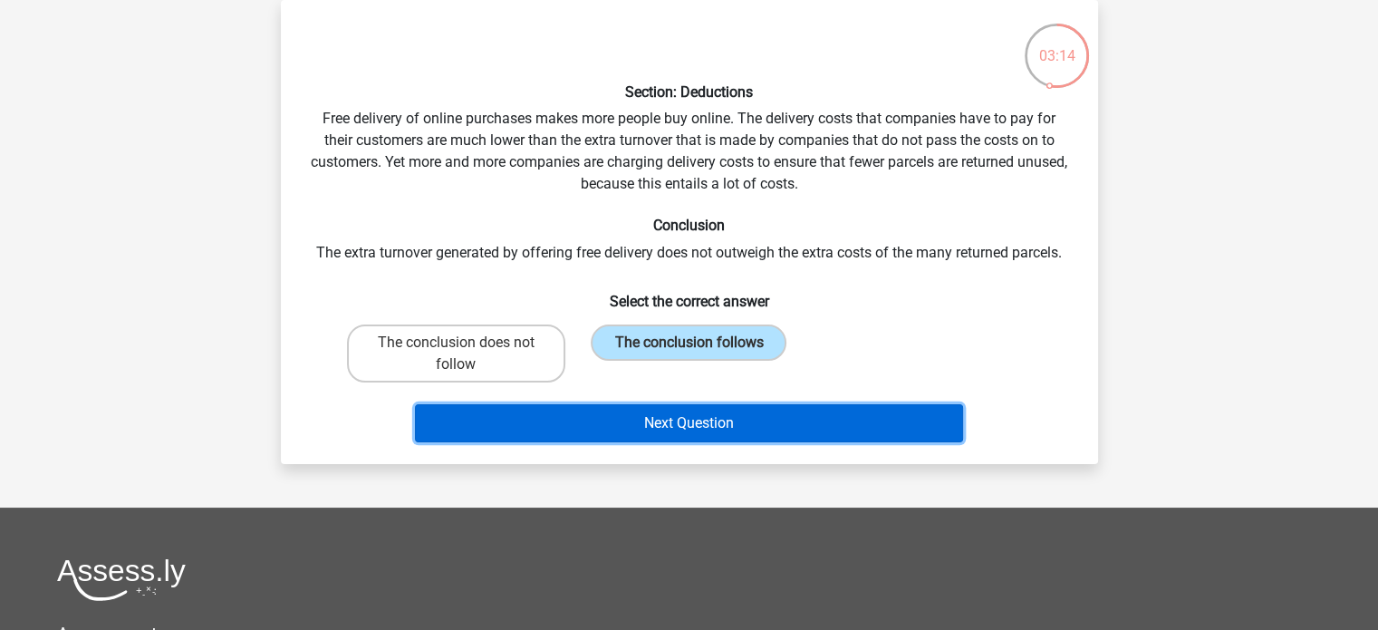
click at [626, 418] on button "Next Question" at bounding box center [689, 423] width 548 height 38
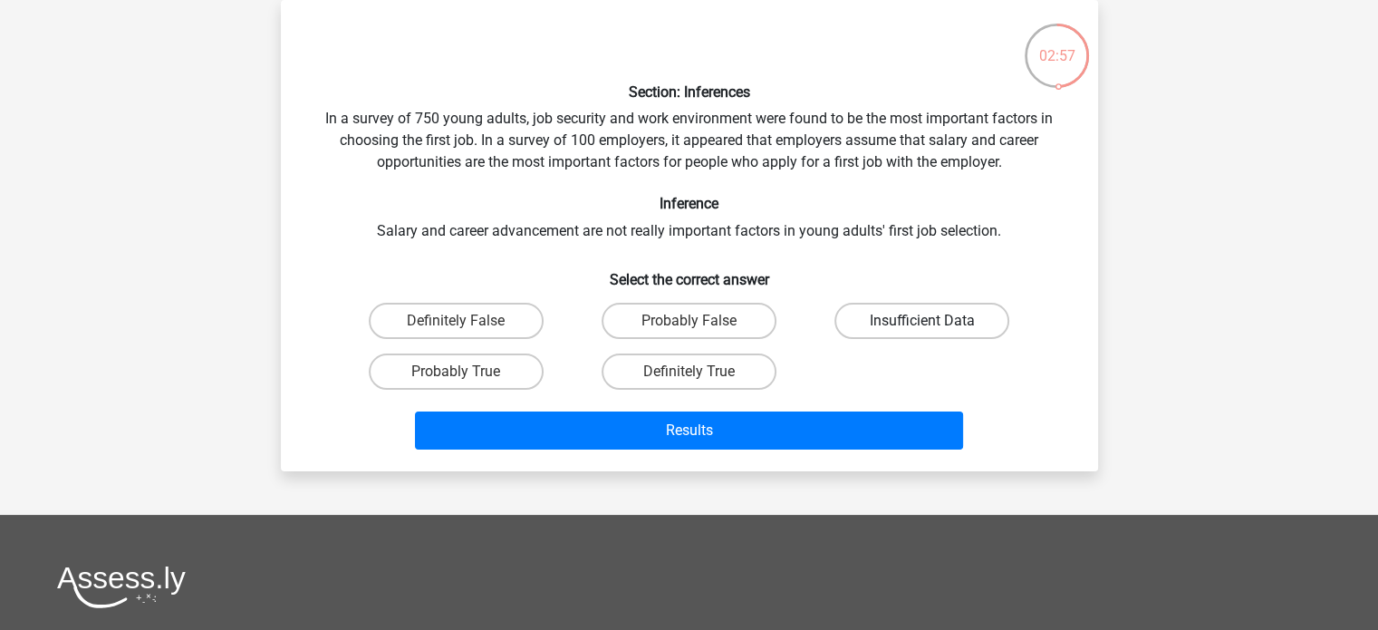
click at [880, 325] on label "Insufficient Data" at bounding box center [921, 321] width 175 height 36
click at [922, 325] on input "Insufficient Data" at bounding box center [928, 327] width 12 height 12
radio input "true"
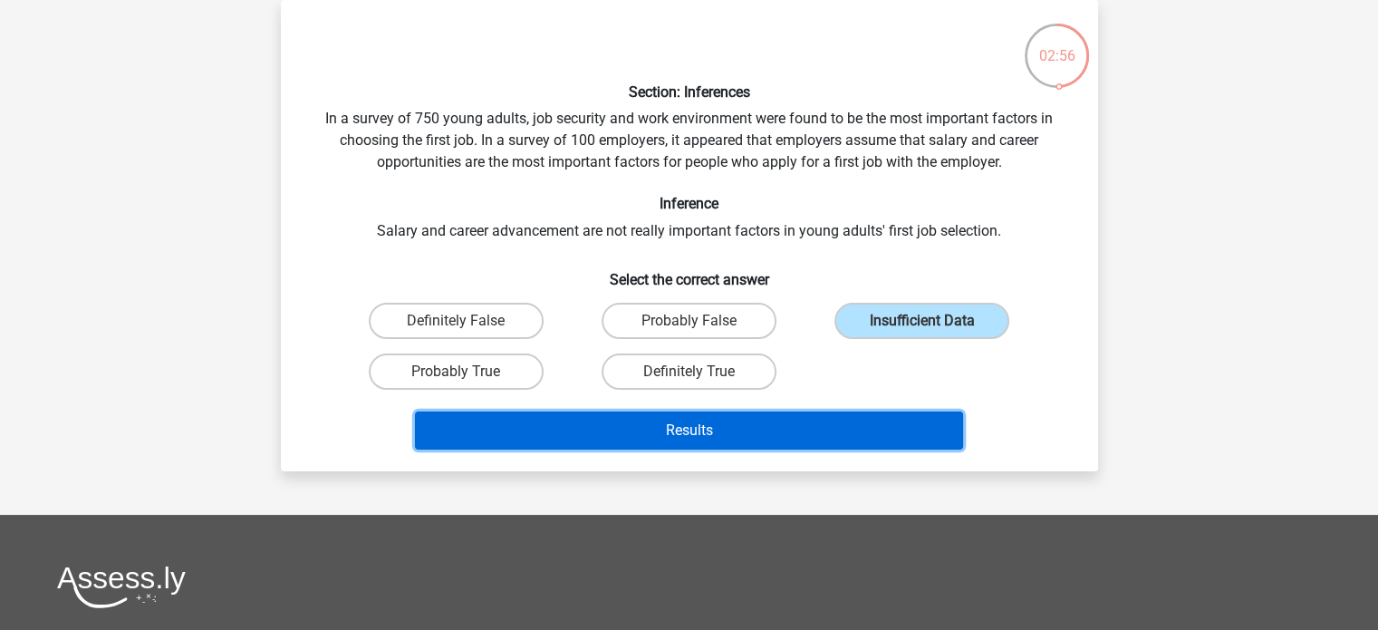
click at [663, 434] on button "Results" at bounding box center [689, 430] width 548 height 38
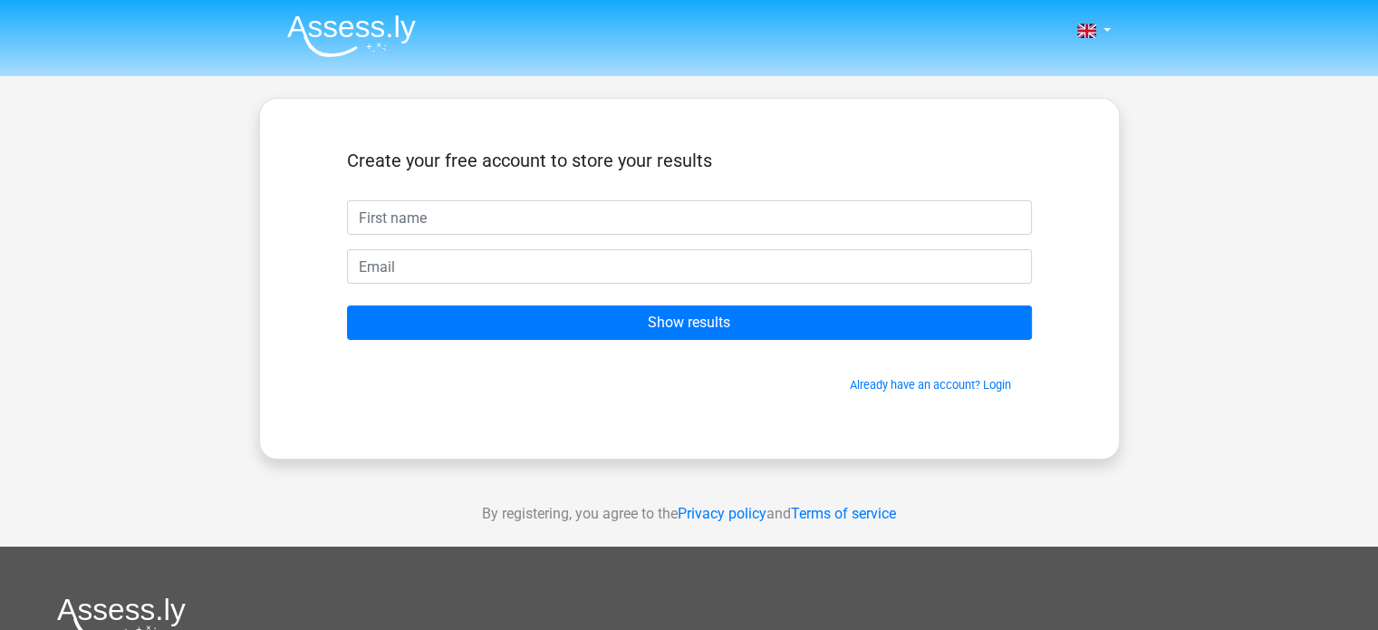
type input "r"
type input "[PERSON_NAME]"
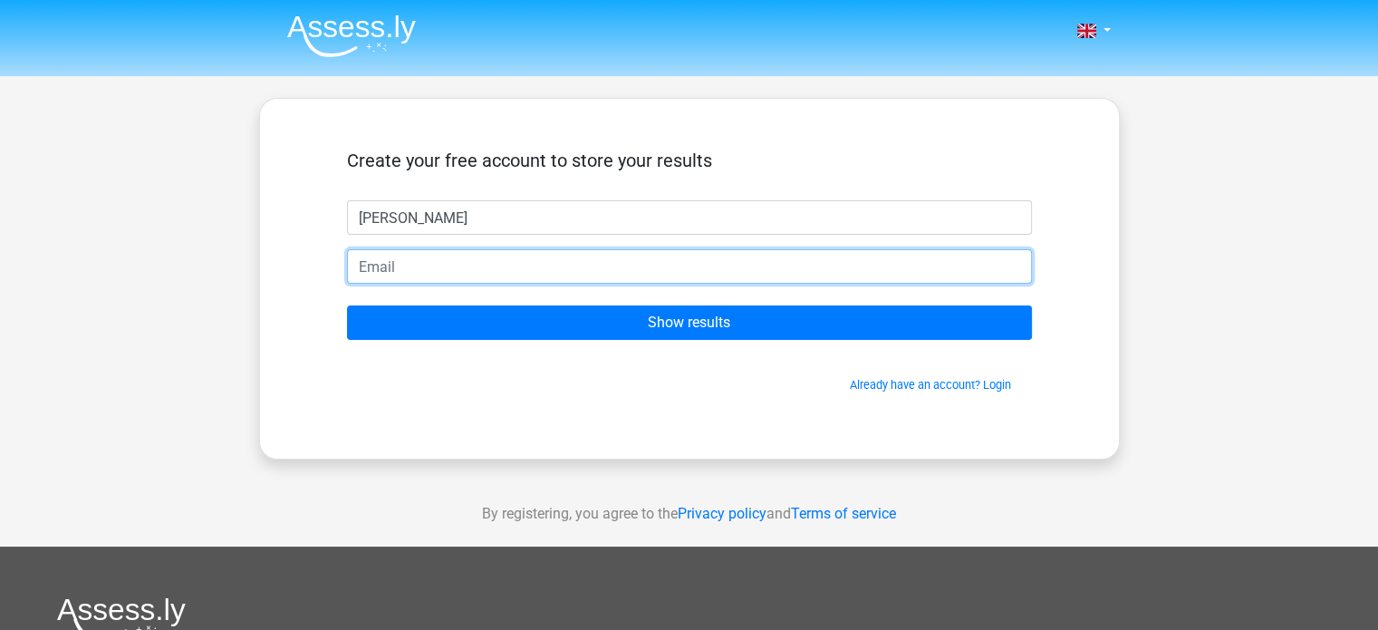
click at [416, 274] on input "email" at bounding box center [689, 266] width 685 height 34
type input "[EMAIL_ADDRESS][DOMAIN_NAME]"
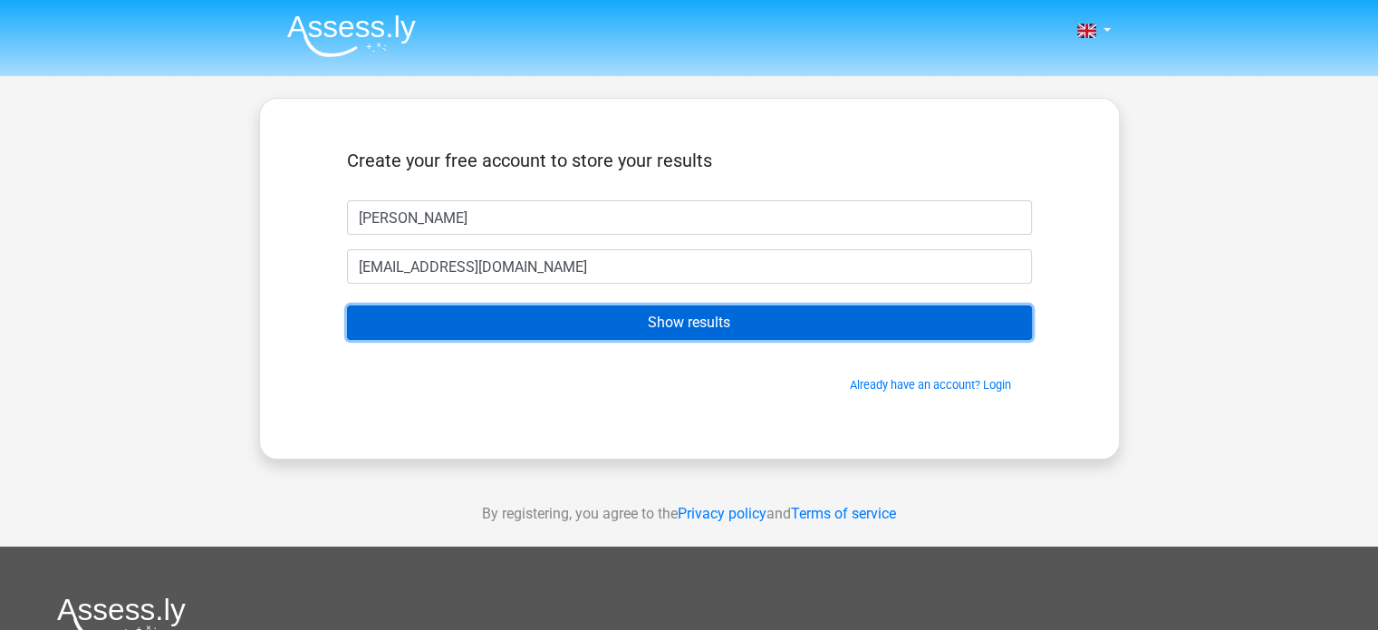
click at [553, 332] on input "Show results" at bounding box center [689, 322] width 685 height 34
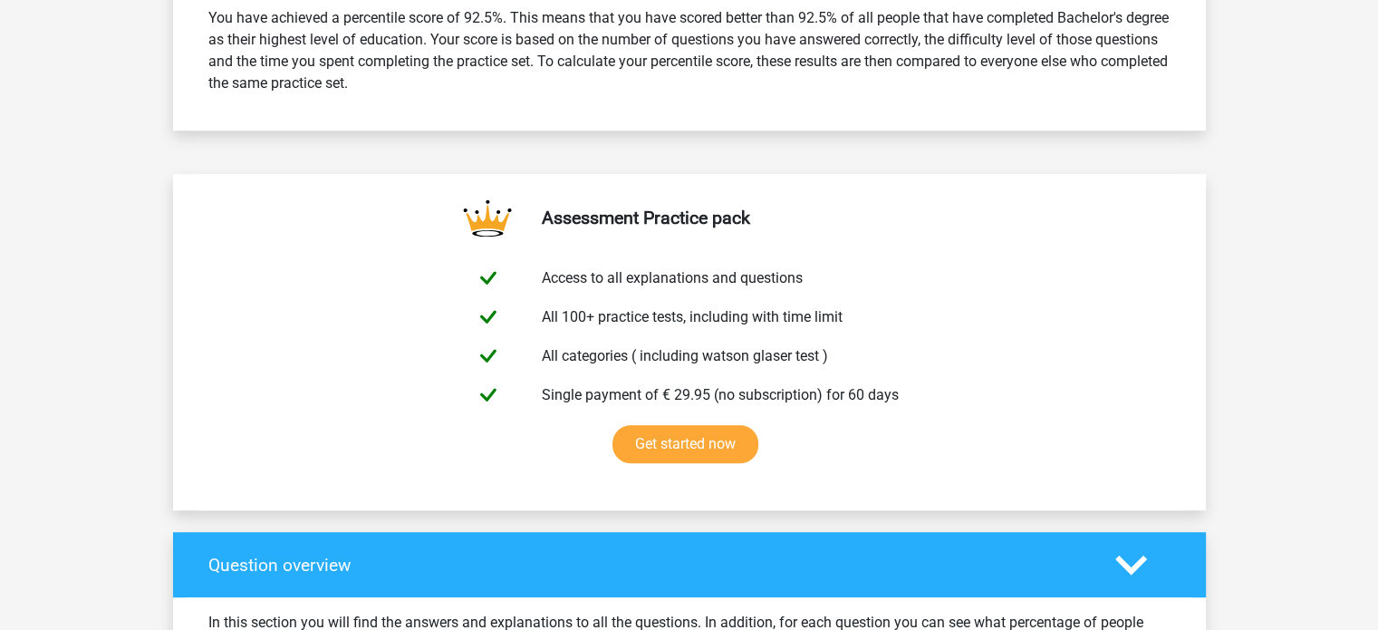
scroll to position [807, 0]
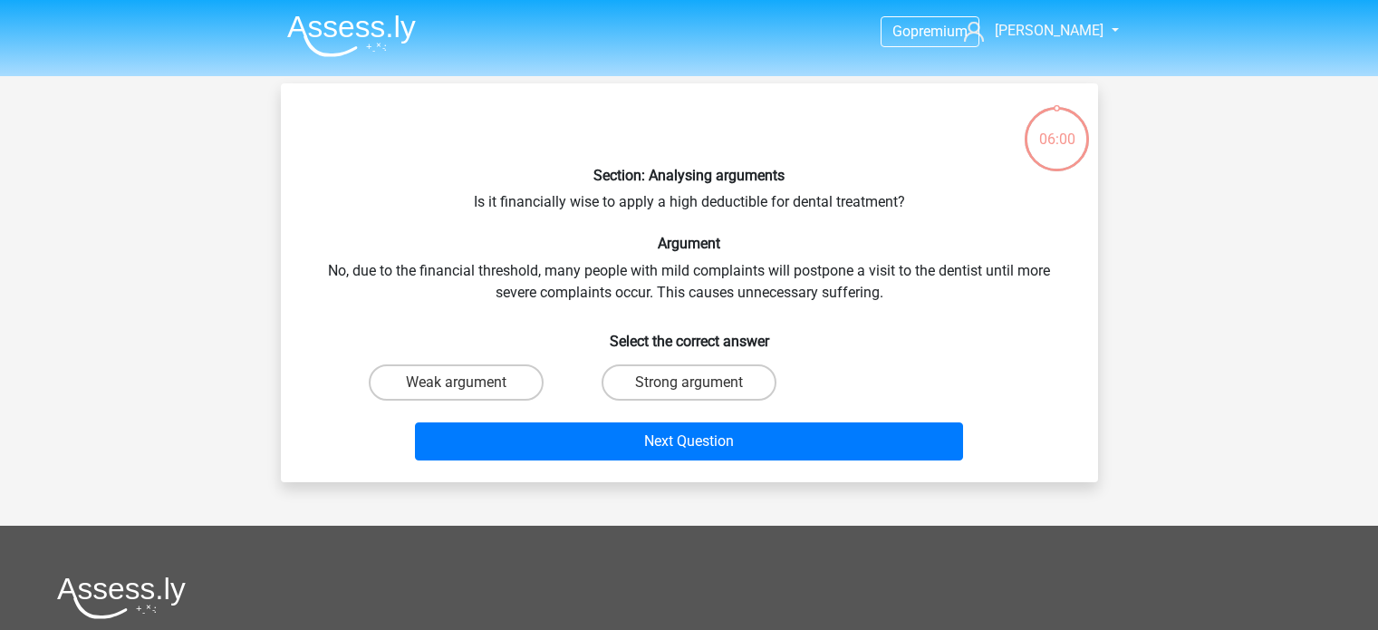
scroll to position [83, 0]
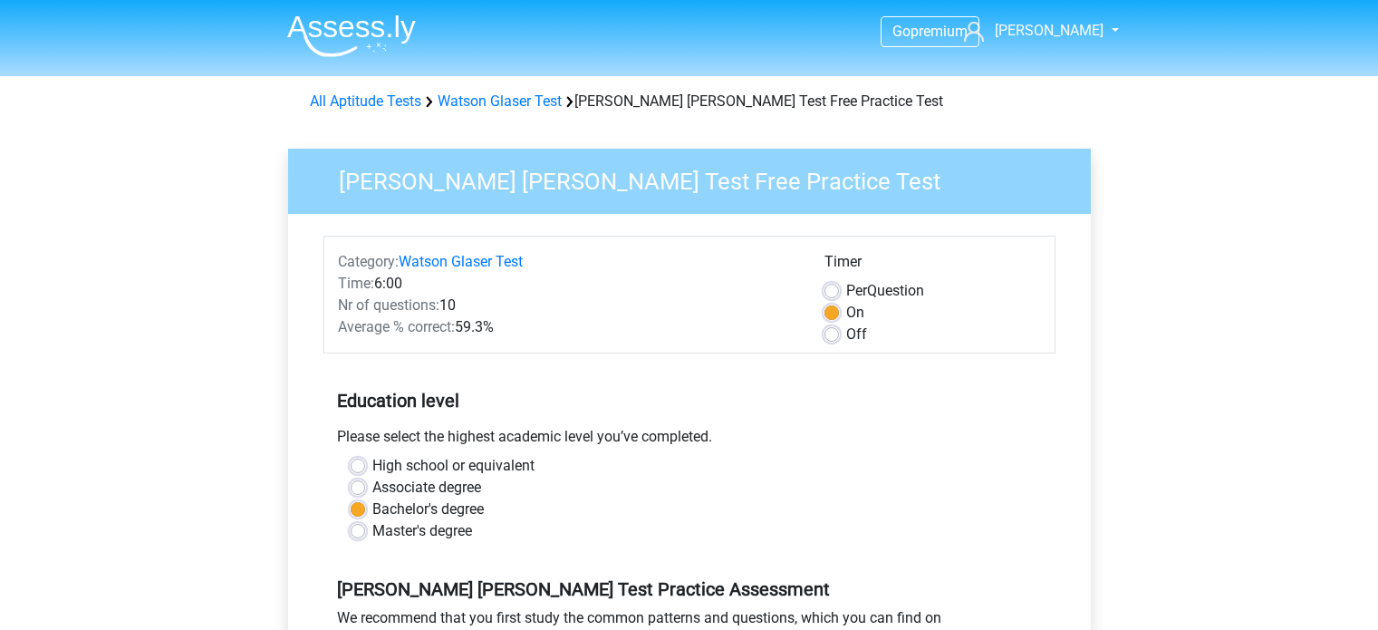
scroll to position [350, 0]
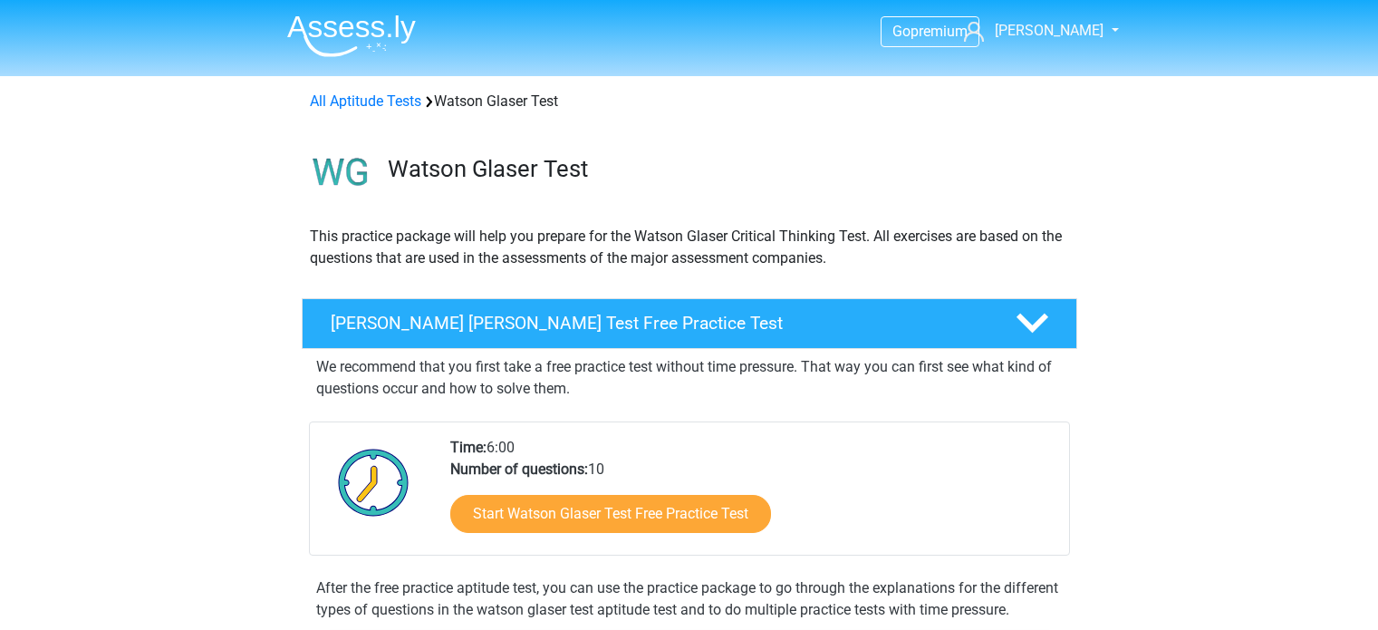
scroll to position [301, 0]
